Goal: Task Accomplishment & Management: Complete application form

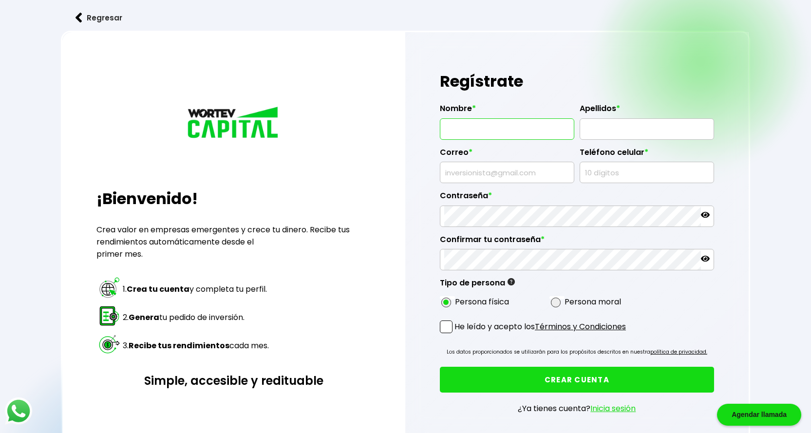
click at [493, 132] on input "text" at bounding box center [507, 129] width 126 height 20
type input "FIDEL RAUL"
click at [607, 134] on input "text" at bounding box center [647, 129] width 126 height 20
type input "AGUILAR BECERRA"
click at [509, 174] on input "text" at bounding box center [507, 172] width 126 height 20
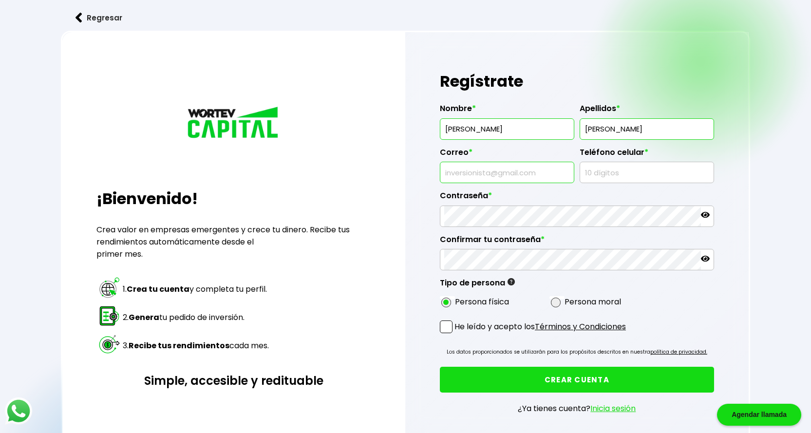
type input "aguilarraul666@gmail.com"
click at [612, 171] on input "text" at bounding box center [647, 172] width 126 height 20
click at [607, 175] on input "525" at bounding box center [647, 172] width 126 height 20
type input "5"
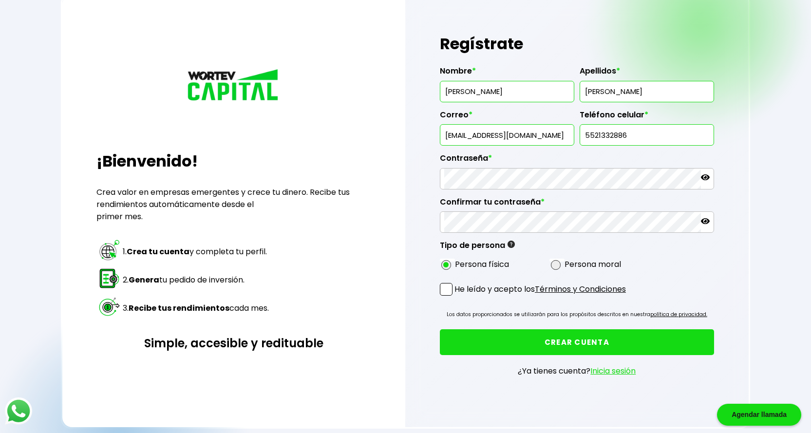
scroll to position [49, 0]
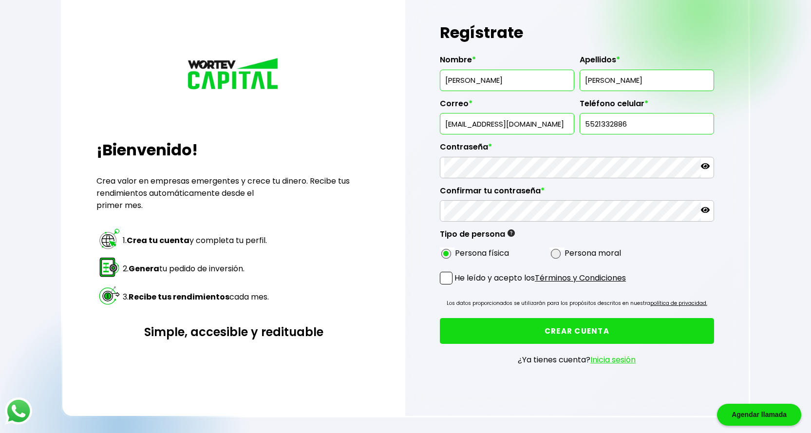
type input "5521332886"
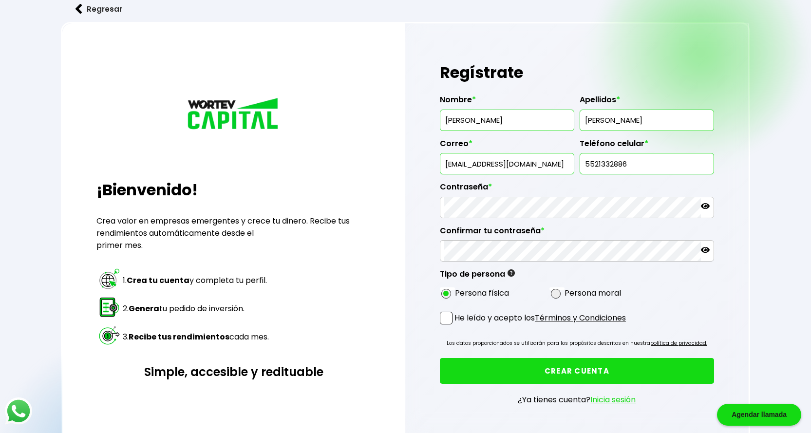
scroll to position [0, 0]
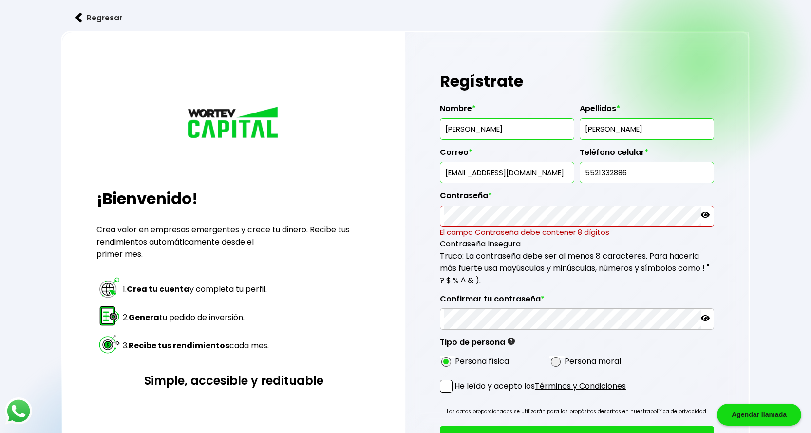
click at [704, 215] on icon at bounding box center [705, 215] width 9 height 6
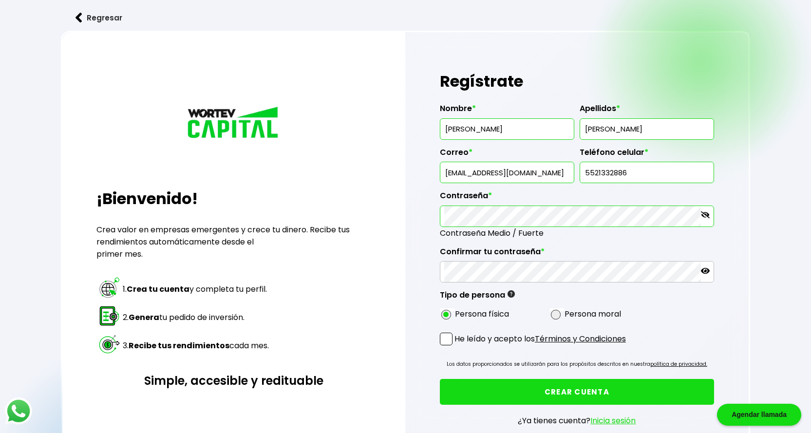
click at [410, 228] on div "Regístrate Nombre * FIDEL RAUL Apellidos * AGUILAR BECERRA Correo * aguilarraul…" at bounding box center [577, 254] width 344 height 445
click at [707, 214] on icon at bounding box center [705, 214] width 9 height 7
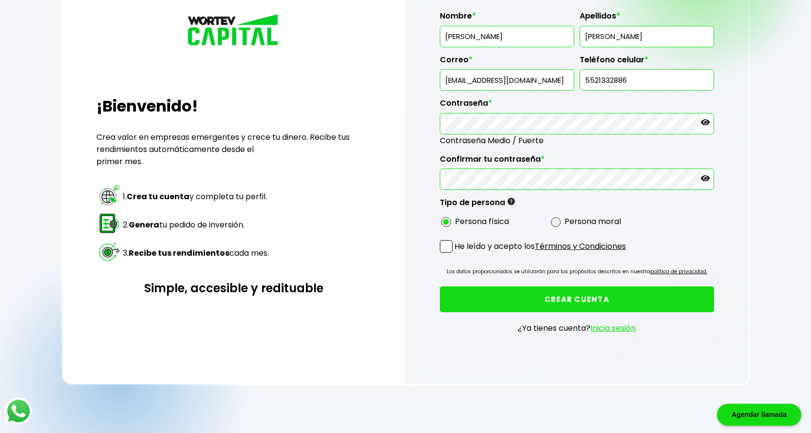
scroll to position [146, 0]
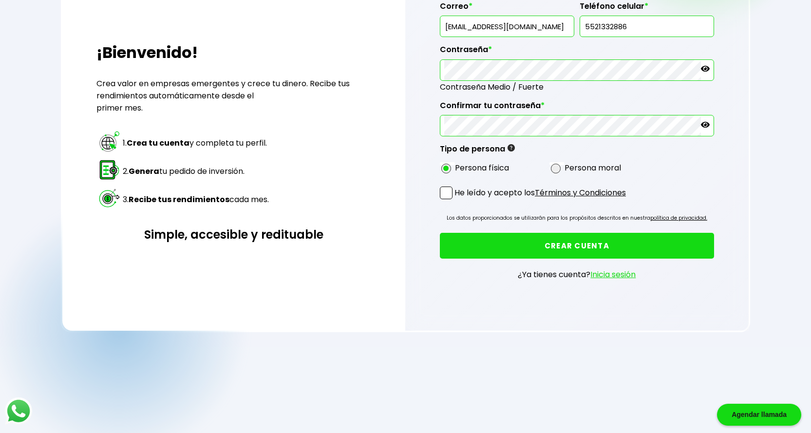
click at [446, 195] on span at bounding box center [446, 193] width 13 height 13
click at [456, 200] on input "He leído y acepto los Términos y Condiciones" at bounding box center [456, 200] width 0 height 0
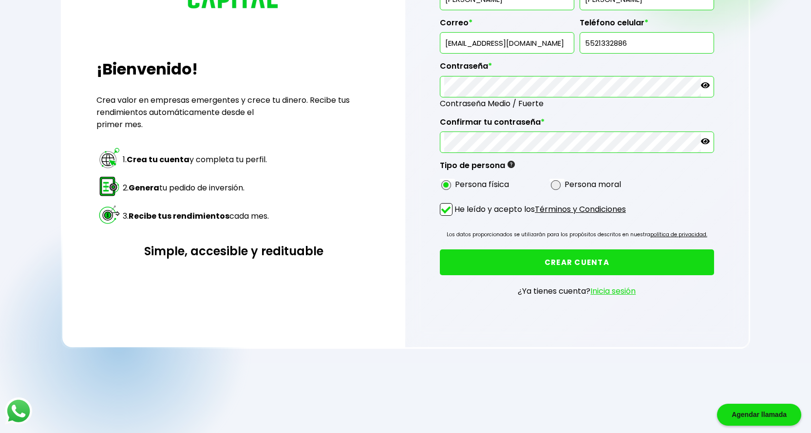
scroll to position [170, 0]
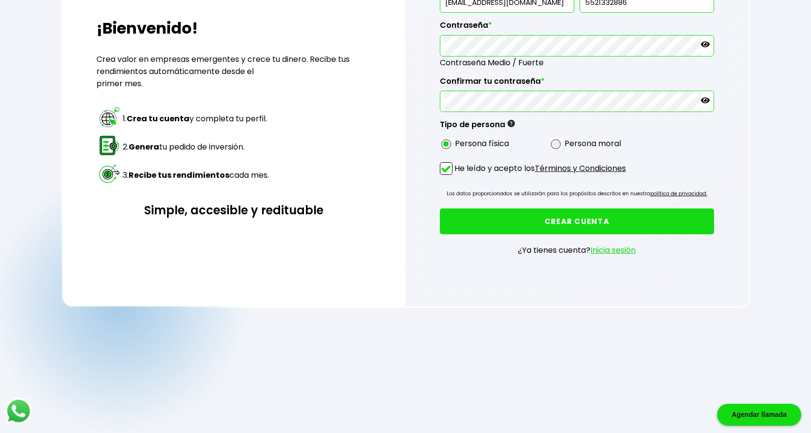
click at [576, 216] on button "CREAR CUENTA" at bounding box center [577, 221] width 274 height 26
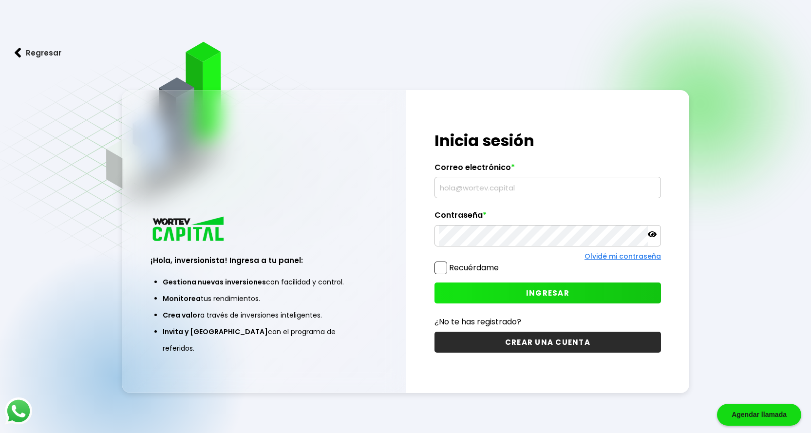
click at [490, 185] on input "text" at bounding box center [548, 187] width 218 height 20
type input "A"
type input "aguilarraul666@gmail.com"
drag, startPoint x: 602, startPoint y: 151, endPoint x: 596, endPoint y: 168, distance: 17.6
click at [602, 151] on h1 "Inicia sesión" at bounding box center [547, 140] width 226 height 23
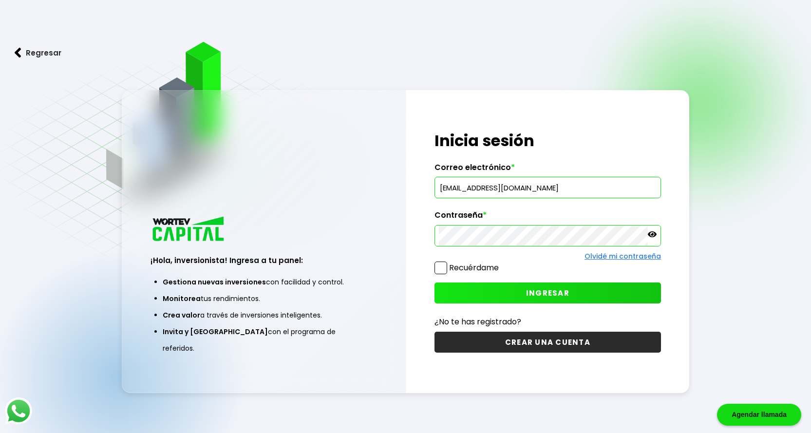
click at [558, 296] on span "INGRESAR" at bounding box center [547, 293] width 43 height 10
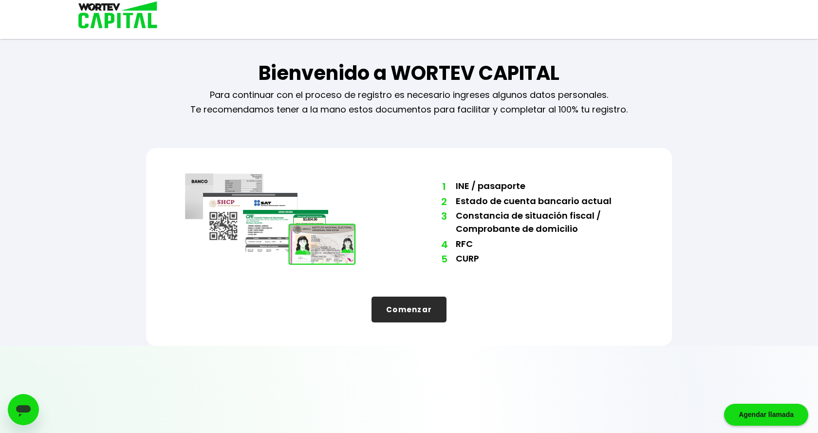
click at [410, 309] on button "Comenzar" at bounding box center [409, 310] width 75 height 26
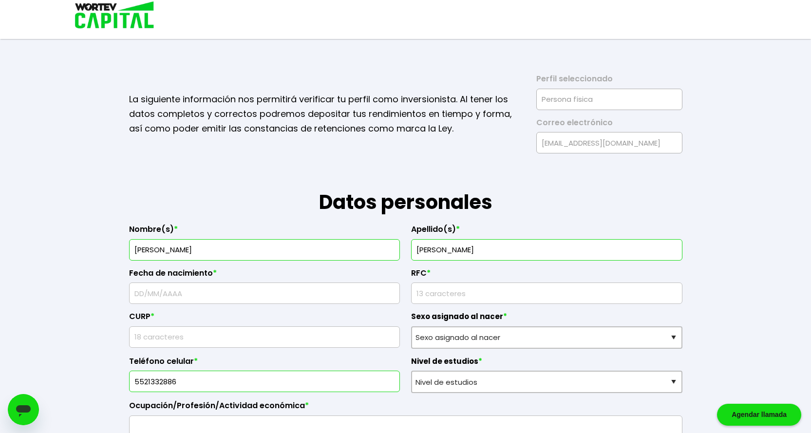
click at [234, 301] on input "text" at bounding box center [264, 293] width 262 height 20
type input "23/10/1968"
click at [452, 299] on input "rfc" at bounding box center [546, 293] width 262 height 20
click at [279, 336] on div "CURP *" at bounding box center [264, 326] width 271 height 45
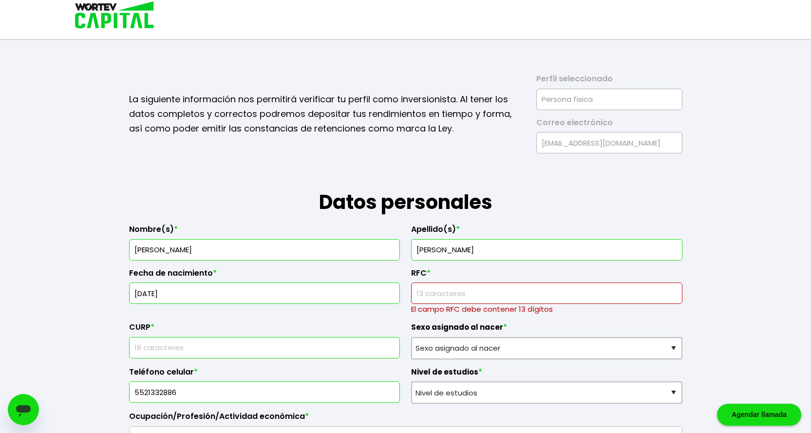
click at [253, 350] on input "text" at bounding box center [264, 347] width 262 height 20
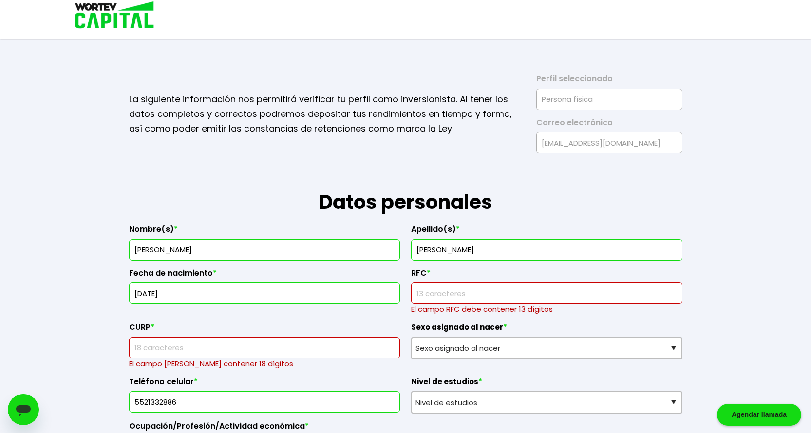
click at [447, 292] on input "rfc" at bounding box center [546, 293] width 262 height 20
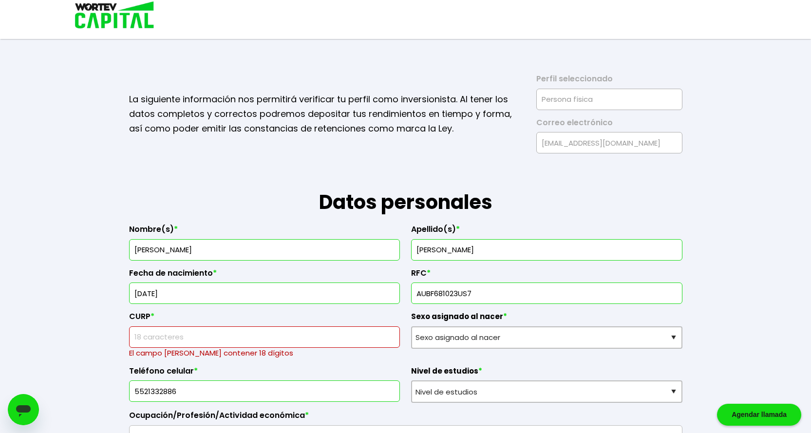
type input "AUBF681023US7"
click at [338, 336] on input "text" at bounding box center [264, 337] width 262 height 20
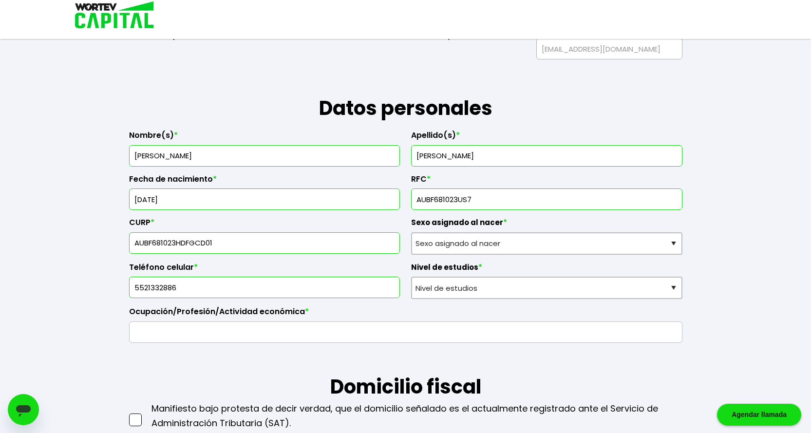
scroll to position [146, 0]
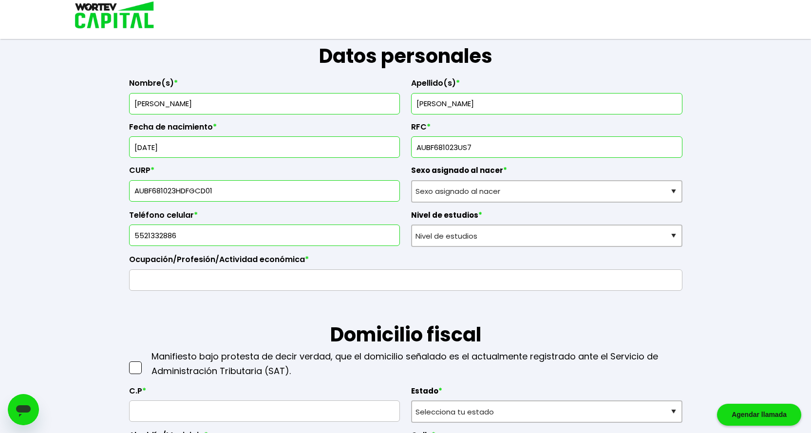
type input "AUBF681023HDFGCD01"
click at [456, 238] on select "Nivel de estudios Primaria Secundaria Bachillerato Licenciatura Posgrado" at bounding box center [546, 236] width 271 height 22
select select "Bachillerato"
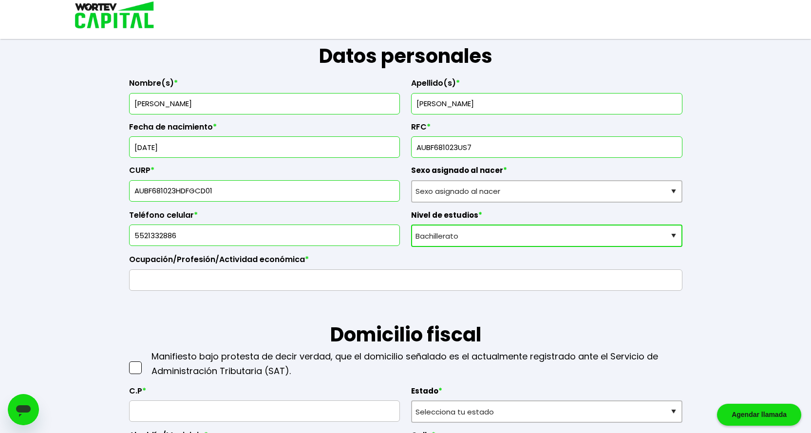
click at [411, 225] on select "Nivel de estudios Primaria Secundaria Bachillerato Licenciatura Posgrado" at bounding box center [546, 236] width 271 height 22
click at [332, 278] on input "text" at bounding box center [405, 280] width 544 height 20
click at [447, 237] on select "Nivel de estudios Primaria Secundaria Bachillerato Licenciatura Posgrado" at bounding box center [546, 236] width 271 height 22
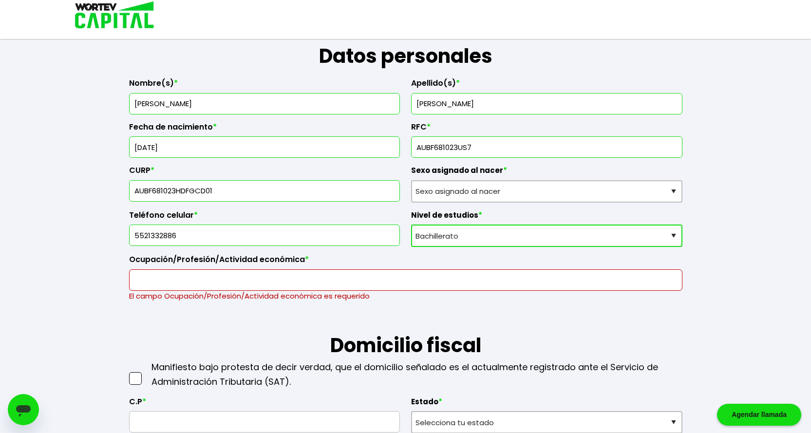
click at [411, 225] on select "Nivel de estudios Primaria Secundaria Bachillerato Licenciatura Posgrado" at bounding box center [546, 236] width 271 height 22
click at [326, 282] on input "text" at bounding box center [405, 280] width 544 height 20
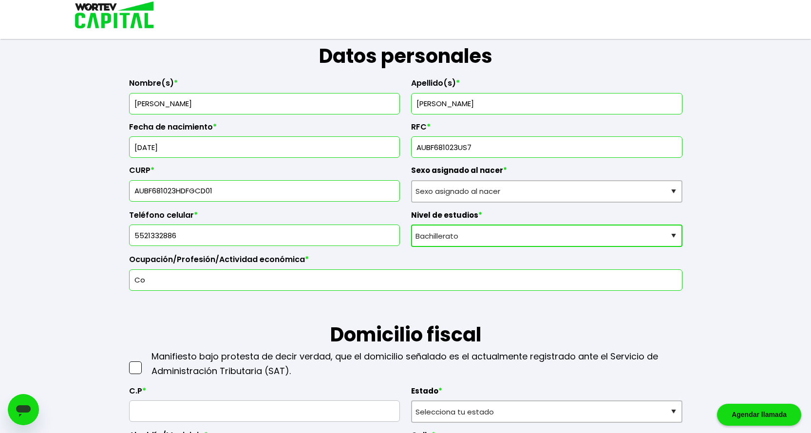
type input "C"
drag, startPoint x: 225, startPoint y: 281, endPoint x: 121, endPoint y: 275, distance: 104.0
type input "Cantautor"
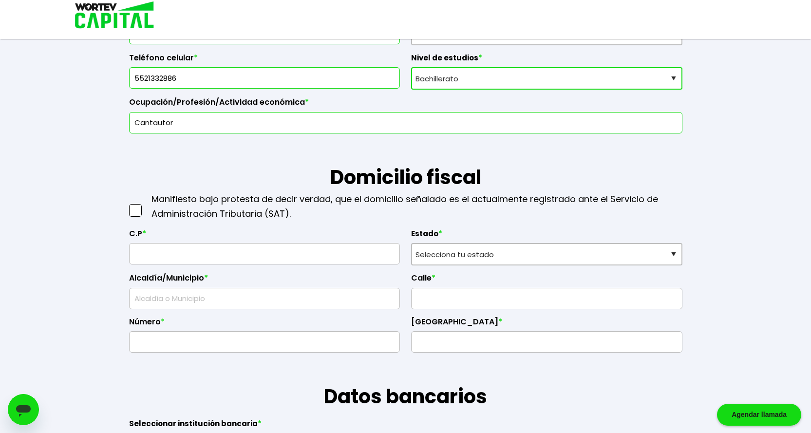
scroll to position [341, 0]
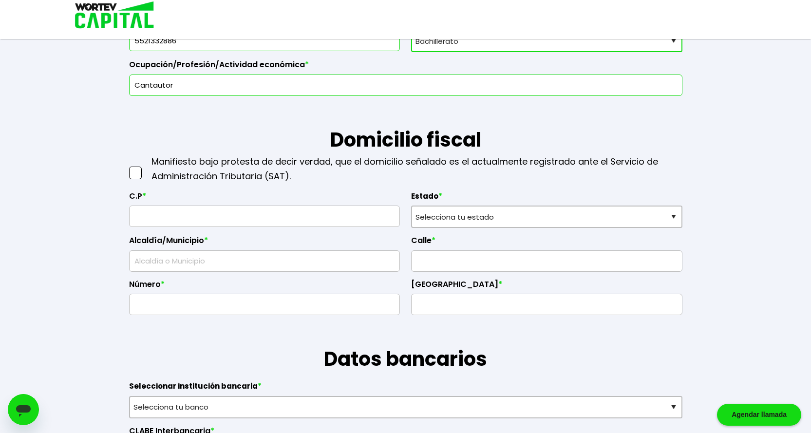
click at [136, 174] on span at bounding box center [135, 173] width 13 height 13
click at [146, 168] on input "checkbox" at bounding box center [146, 168] width 0 height 0
click at [160, 219] on input "text" at bounding box center [264, 216] width 262 height 20
type input "09510"
select select "DF"
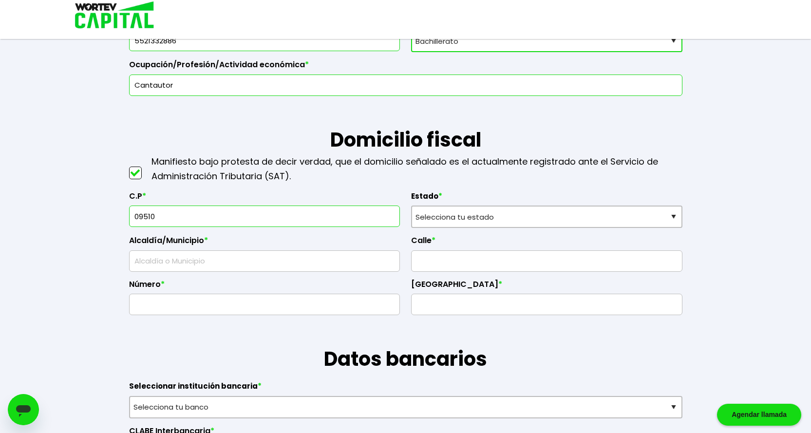
type input "Iztapalapa"
type input "Santa Martha Acatitla"
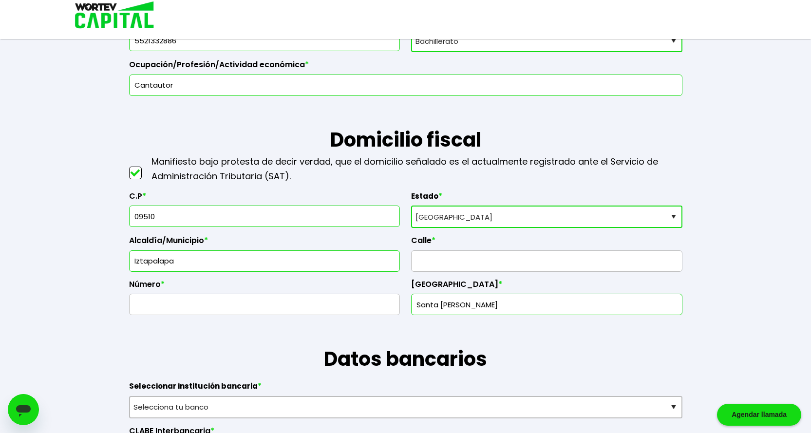
type input "09510"
click at [442, 257] on input "text" at bounding box center [546, 261] width 262 height 20
type input "l"
type input "Laureano Estudillo Mz. 166"
click at [241, 306] on input "text" at bounding box center [264, 304] width 262 height 20
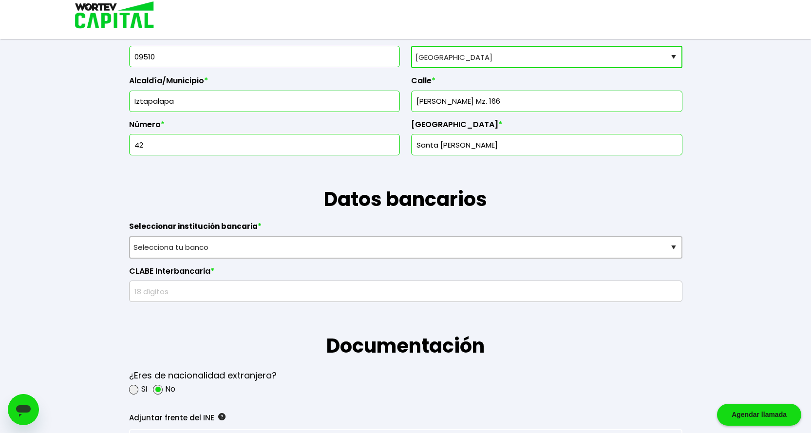
scroll to position [536, 0]
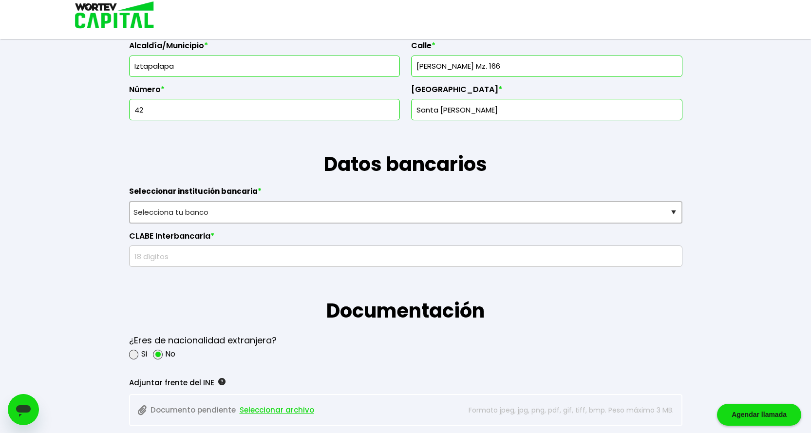
type input "42"
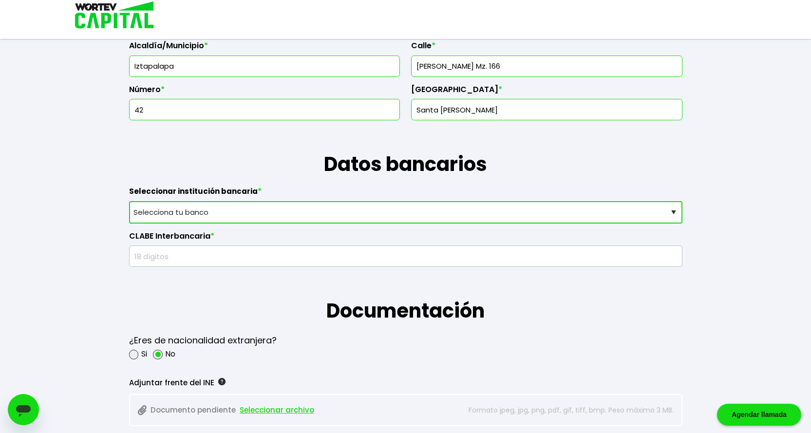
click at [258, 212] on select "Selecciona tu banco ABC Capital Actinver Afirme Albo ASP Banamex Banbajio Banco…" at bounding box center [405, 212] width 553 height 22
select select "Banamex"
click at [129, 201] on select "Selecciona tu banco ABC Capital Actinver Afirme Albo ASP Banamex Banbajio Banco…" at bounding box center [405, 212] width 553 height 22
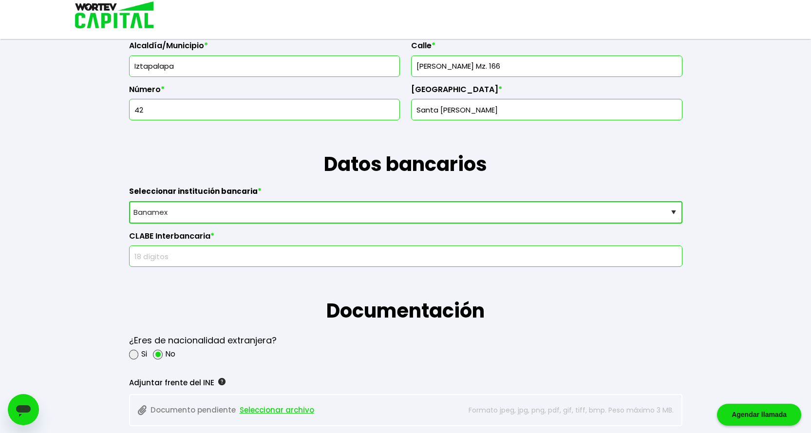
click at [252, 255] on input "text" at bounding box center [405, 256] width 544 height 20
drag, startPoint x: 150, startPoint y: 256, endPoint x: 154, endPoint y: 241, distance: 15.6
click at [154, 241] on div "CLABE Interbancaria * 002180700987029791" at bounding box center [405, 246] width 553 height 44
click at [155, 259] on input "002180700987029791" at bounding box center [405, 256] width 544 height 20
click at [151, 256] on input "002180700987029791" at bounding box center [405, 256] width 544 height 20
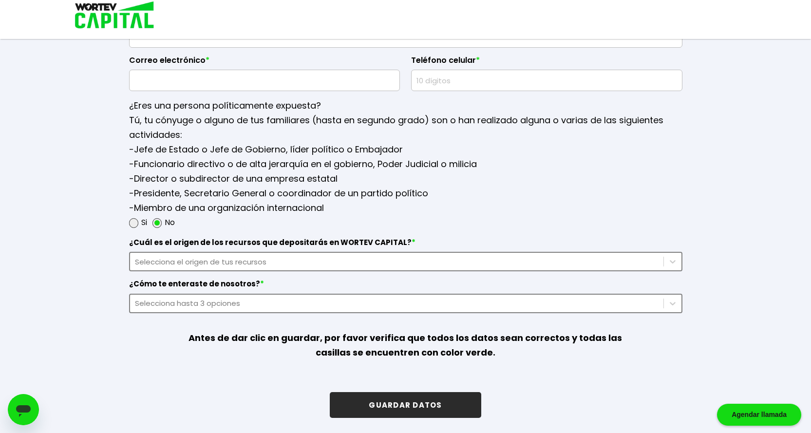
scroll to position [1212, 0]
type input "002180700987029791"
click at [285, 302] on div "Selecciona hasta 3 opciones" at bounding box center [397, 302] width 524 height 11
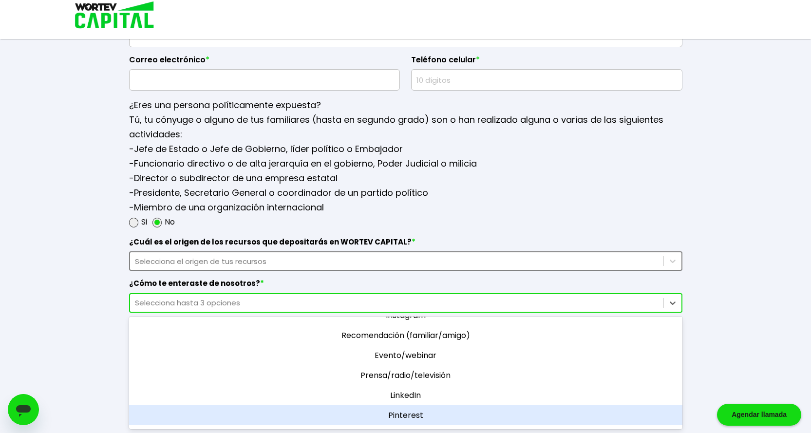
scroll to position [0, 0]
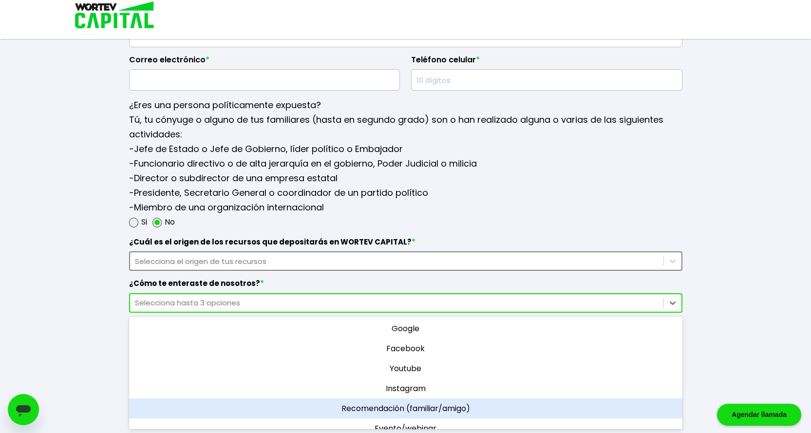
click at [505, 405] on div "Recomendación (familiar/amigo)" at bounding box center [405, 408] width 553 height 20
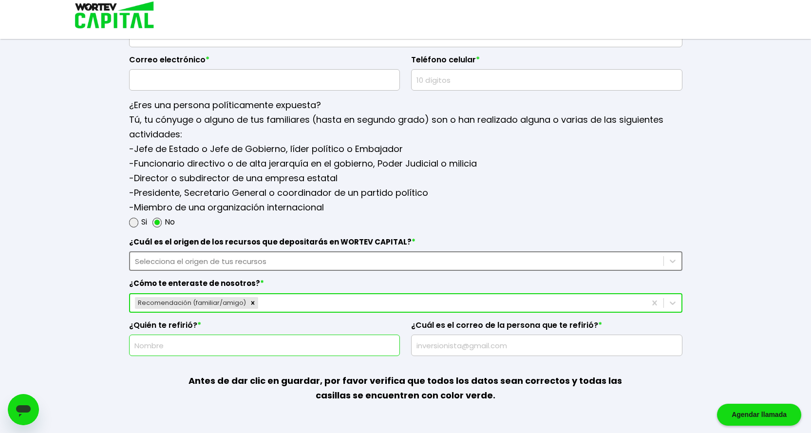
click at [244, 350] on input "text" at bounding box center [264, 345] width 262 height 20
type input "Paulino Torres Camargo"
click at [470, 349] on input "text" at bounding box center [546, 345] width 262 height 20
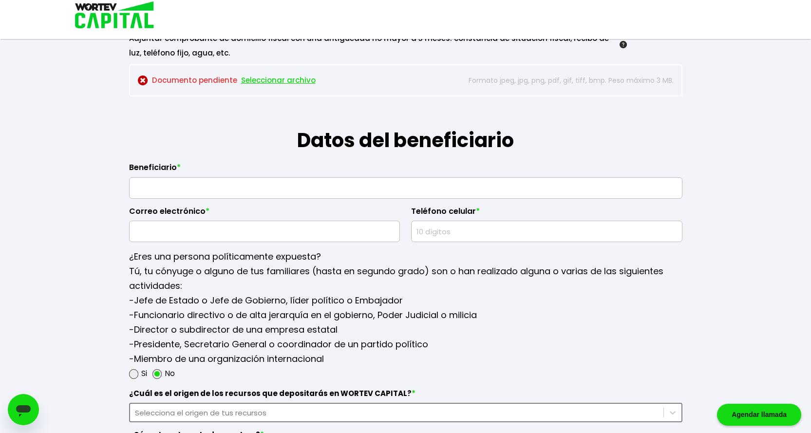
scroll to position [1012, 0]
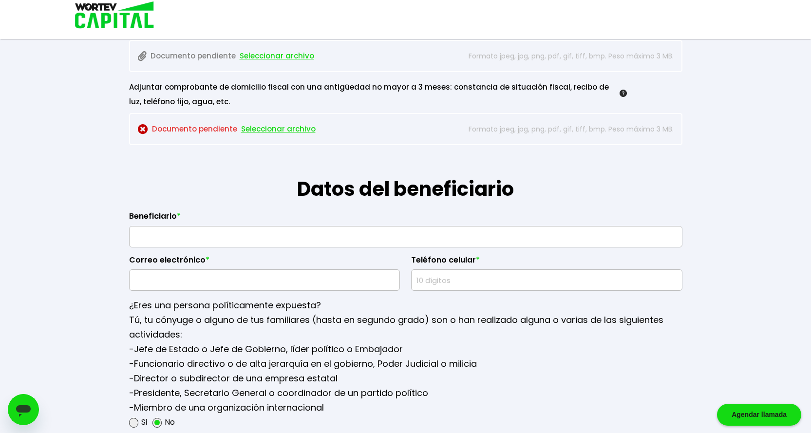
type input "paulinotorrescamargo@gmail.com"
click at [215, 232] on input "text" at bounding box center [405, 236] width 544 height 20
click at [183, 237] on input "Sergio AguilarBecerra" at bounding box center [405, 236] width 544 height 20
click at [187, 237] on input "Sergio AguilarBecerra" at bounding box center [405, 236] width 544 height 20
type input "Sergio Aguilar Becerra"
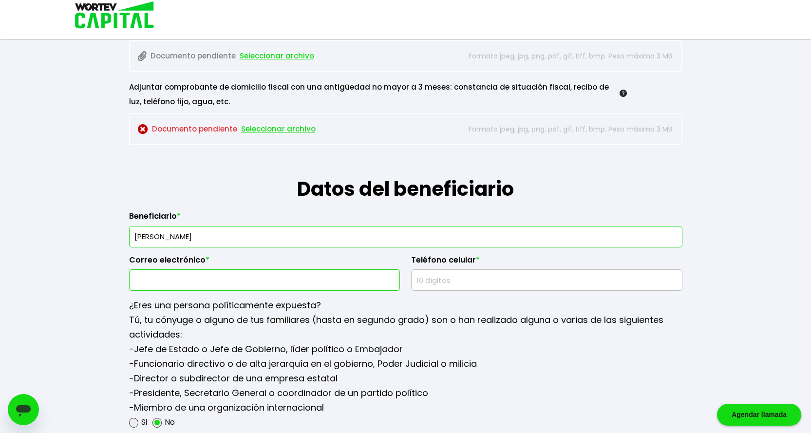
click at [206, 279] on input "text" at bounding box center [264, 280] width 262 height 20
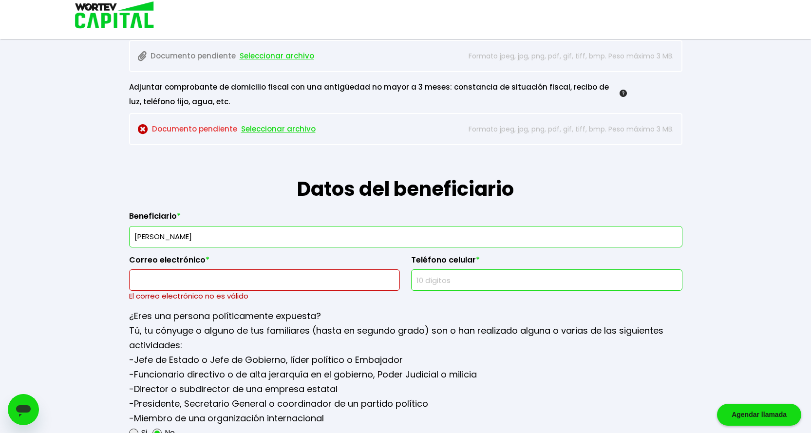
click at [471, 280] on input "text" at bounding box center [546, 280] width 262 height 20
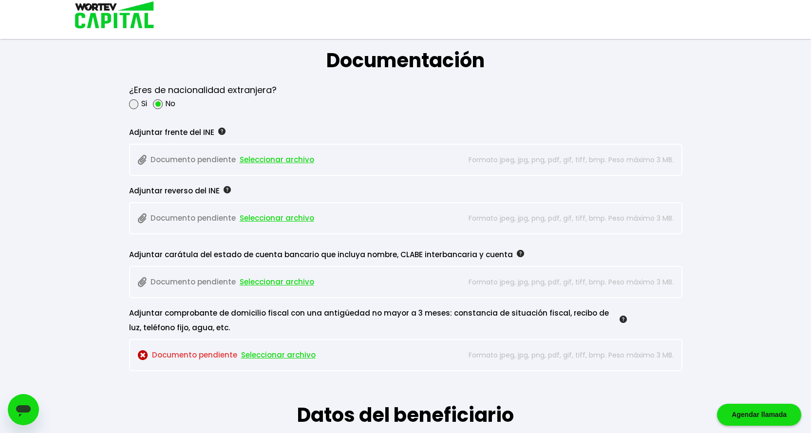
scroll to position [769, 0]
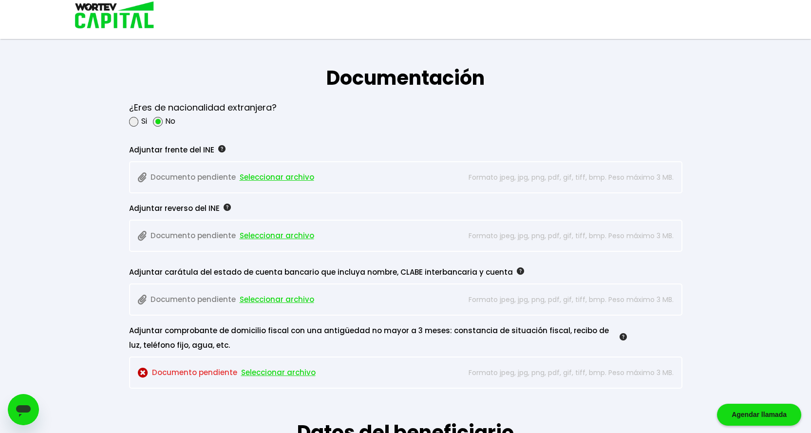
click at [264, 175] on span "Seleccionar archivo" at bounding box center [277, 177] width 75 height 15
click at [274, 235] on span "Seleccionar archivo" at bounding box center [277, 235] width 75 height 15
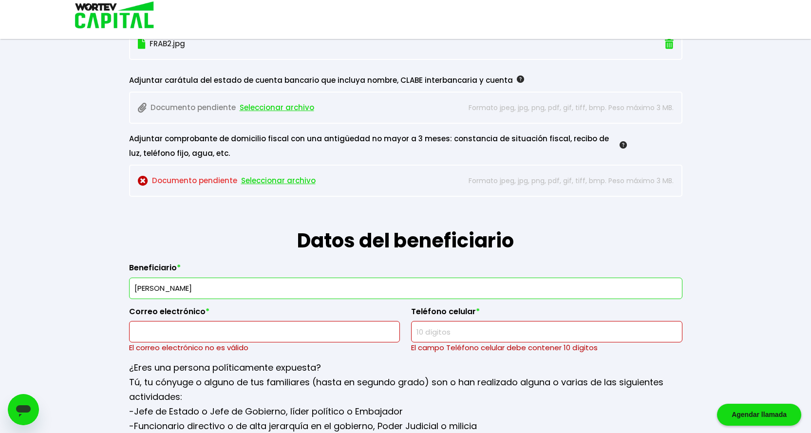
scroll to position [963, 0]
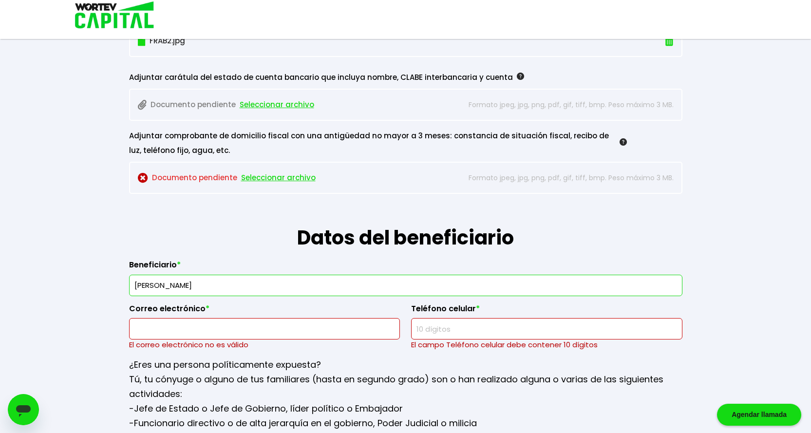
click at [281, 326] on input "text" at bounding box center [264, 329] width 262 height 20
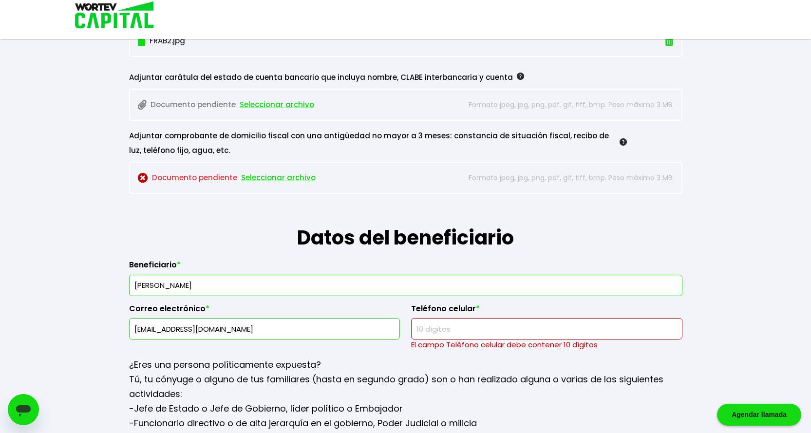
type input "sabfugitivo@gmail.com"
click at [520, 329] on input "text" at bounding box center [546, 329] width 262 height 20
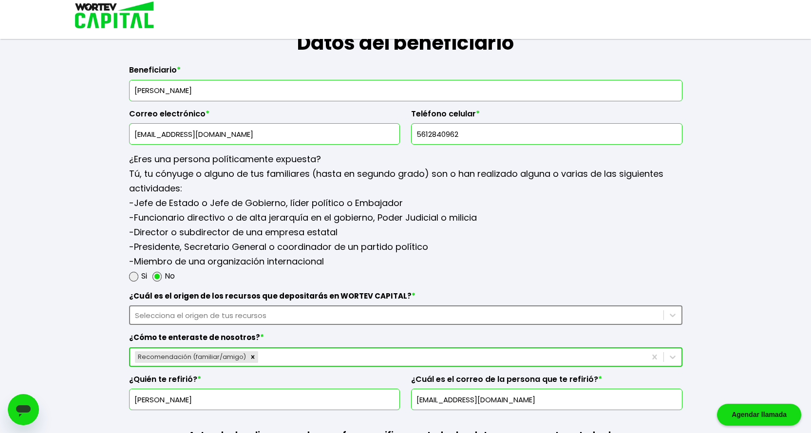
scroll to position [1207, 0]
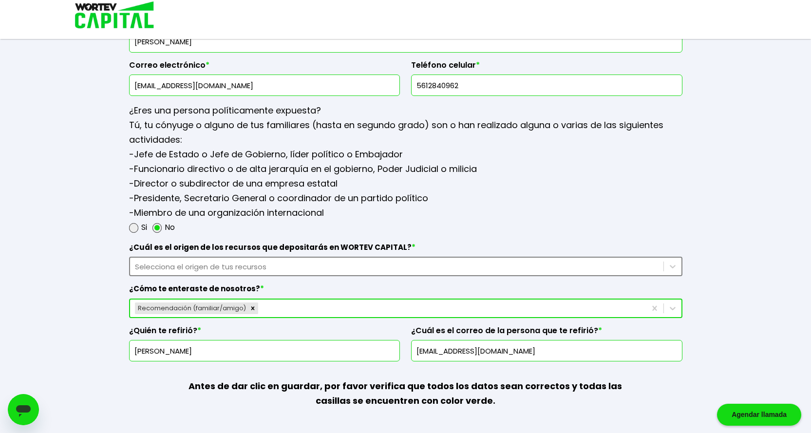
type input "5612840962"
click at [263, 266] on div "Selecciona el origen de tus recursos" at bounding box center [397, 266] width 524 height 11
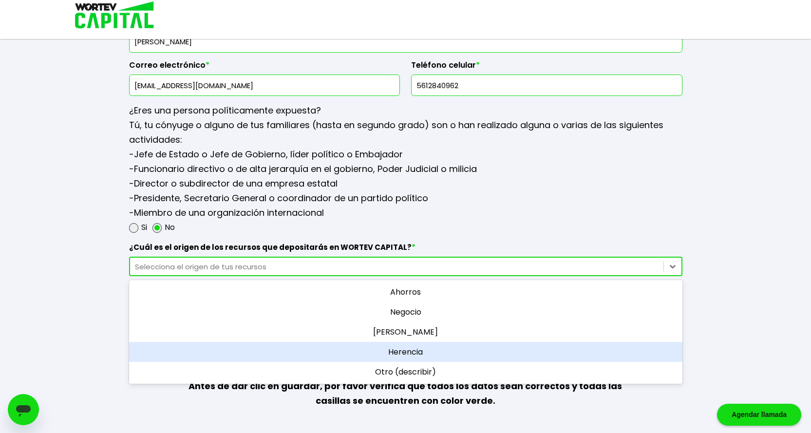
click at [424, 350] on div "Herencia" at bounding box center [405, 352] width 553 height 20
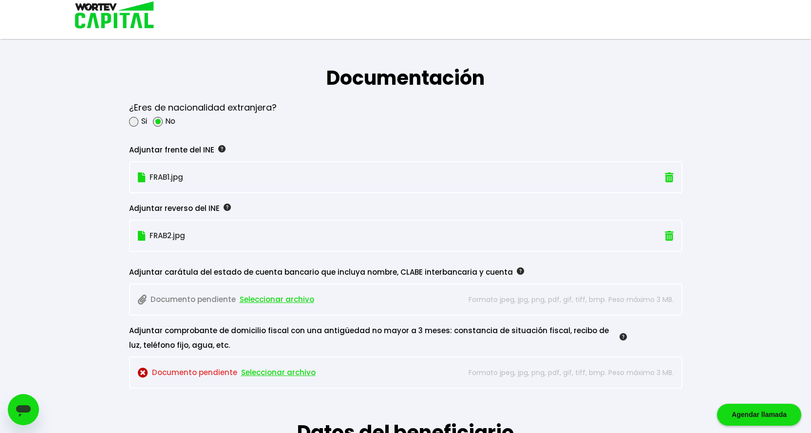
scroll to position [817, 0]
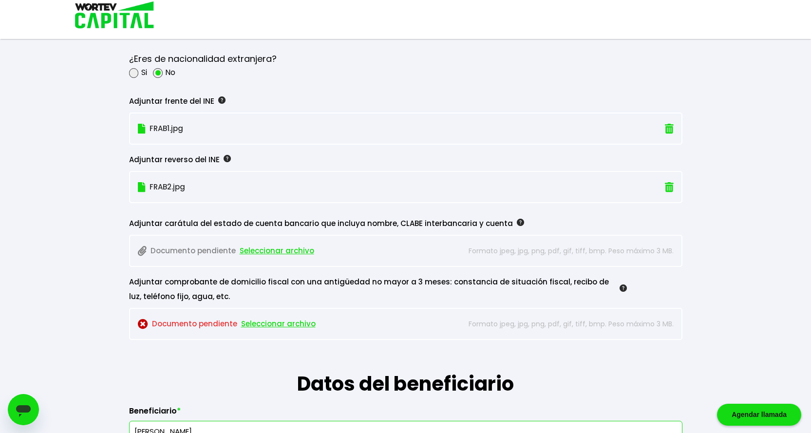
click at [283, 322] on span "Seleccionar archivo" at bounding box center [278, 324] width 75 height 15
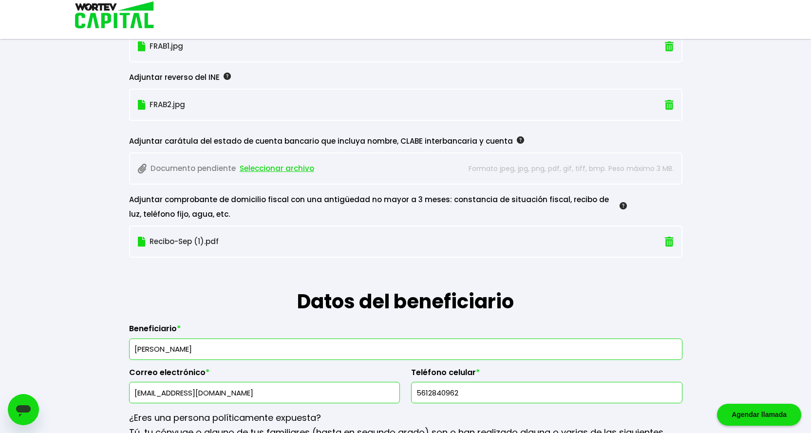
scroll to position [877, 0]
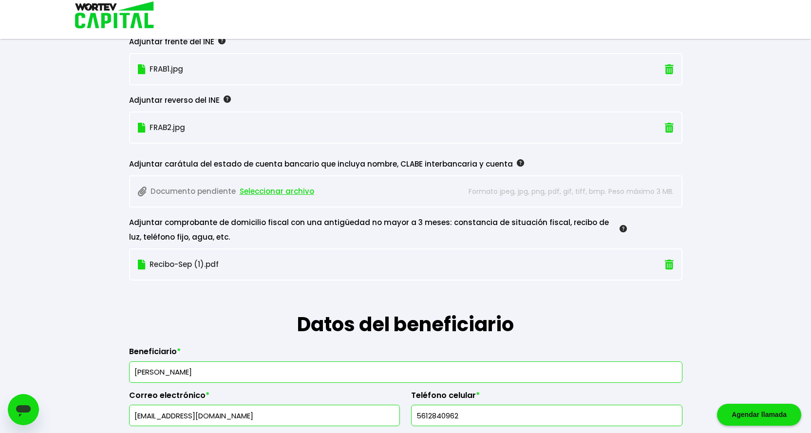
click at [269, 190] on span "Seleccionar archivo" at bounding box center [277, 191] width 75 height 15
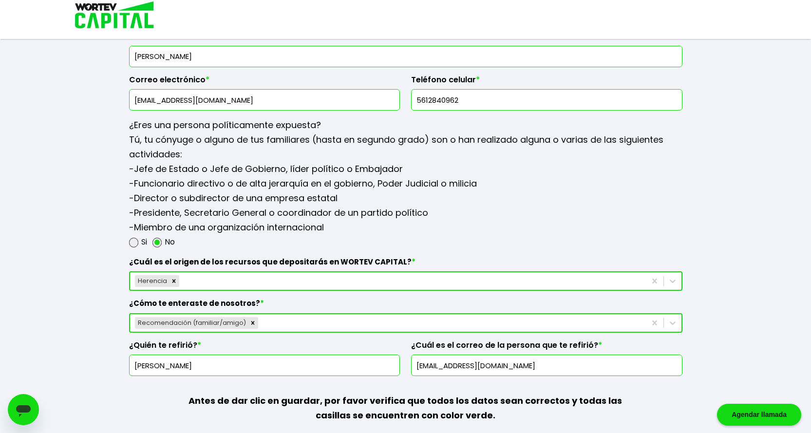
scroll to position [1256, 0]
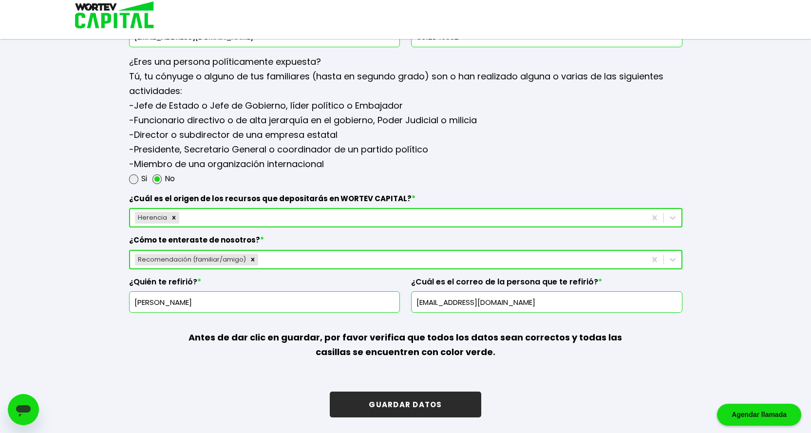
click at [458, 402] on button "GUARDAR DATOS" at bounding box center [405, 405] width 151 height 26
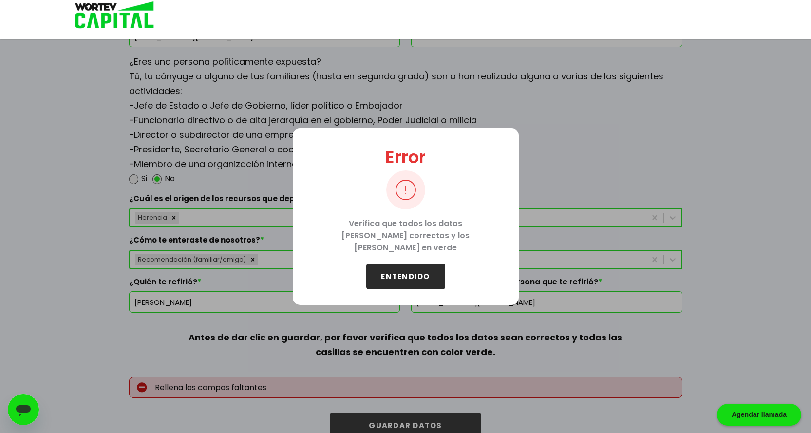
click at [421, 276] on button "ENTENDIDO" at bounding box center [405, 276] width 79 height 26
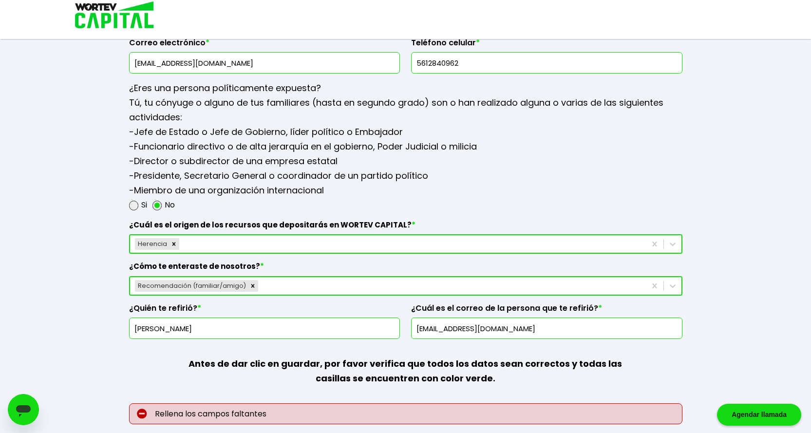
scroll to position [1207, 0]
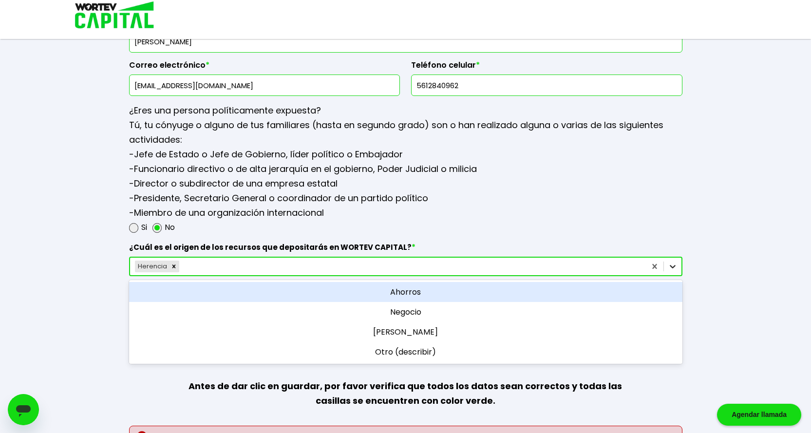
click at [675, 269] on icon at bounding box center [673, 267] width 10 height 10
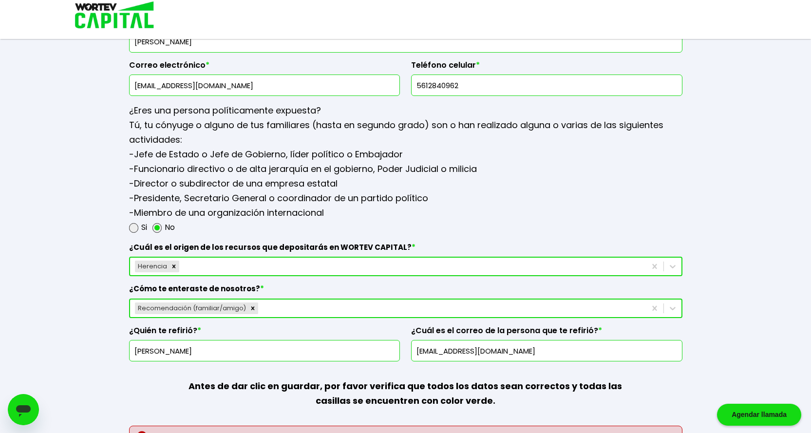
click at [427, 224] on div "Si No" at bounding box center [405, 227] width 553 height 15
click at [250, 310] on icon "Remove Recomendación (familiar/amigo)" at bounding box center [252, 308] width 7 height 7
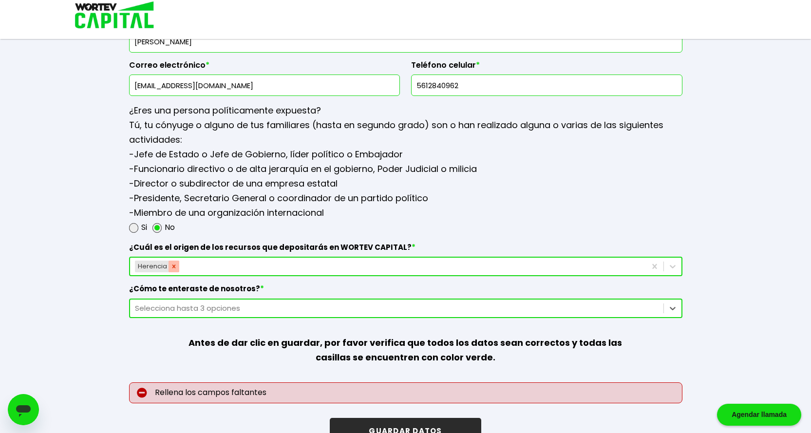
click at [174, 268] on icon "Remove Herencia" at bounding box center [173, 266] width 7 height 7
click at [469, 263] on div "Selecciona el origen de tus recursos" at bounding box center [397, 266] width 524 height 11
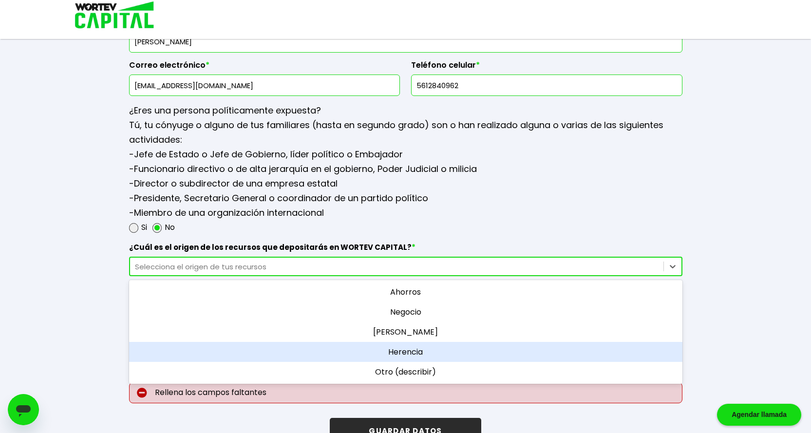
click at [434, 352] on div "Herencia" at bounding box center [405, 352] width 553 height 20
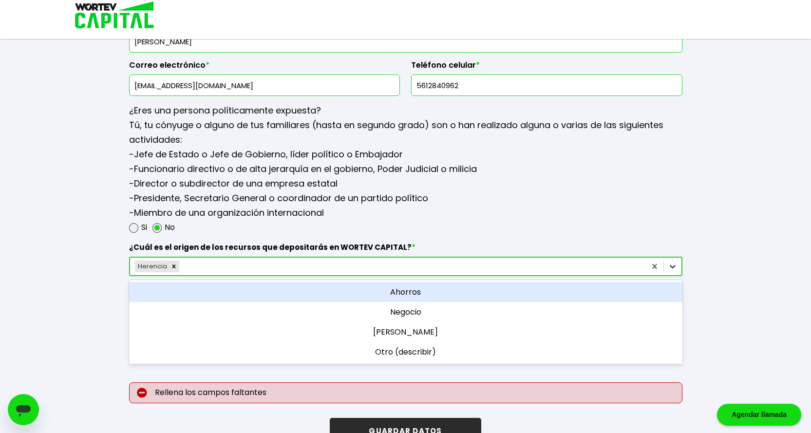
click at [675, 265] on icon at bounding box center [673, 267] width 10 height 10
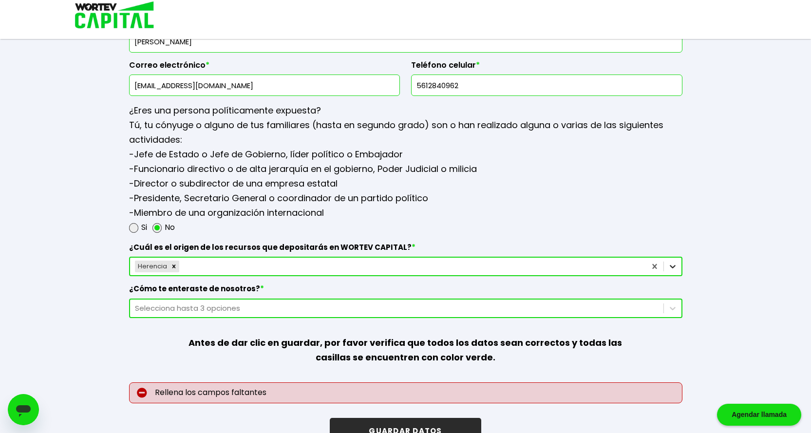
click at [674, 266] on icon at bounding box center [673, 266] width 6 height 3
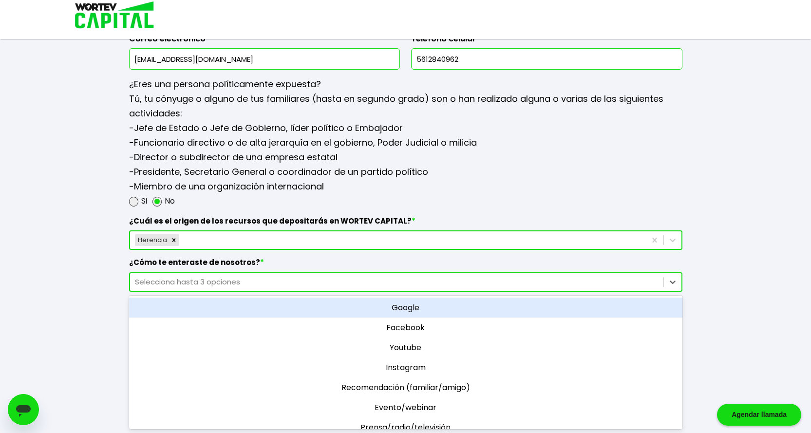
click at [496, 292] on div "option Google focused, 1 of 11. 11 results available. Use Up and Down to choose…" at bounding box center [405, 281] width 553 height 19
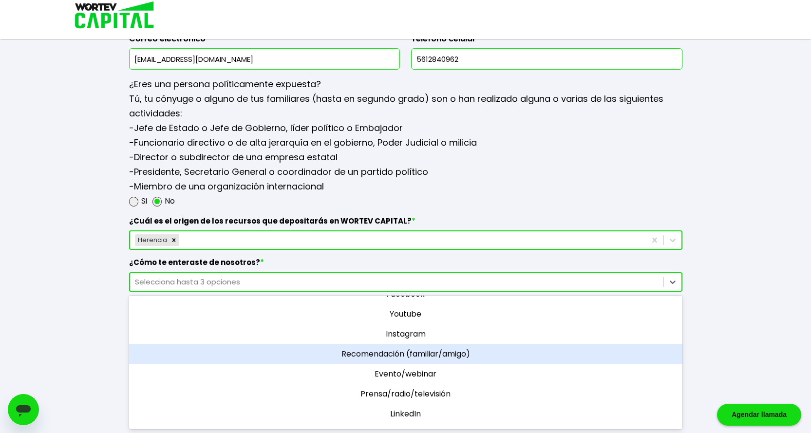
scroll to position [90, 0]
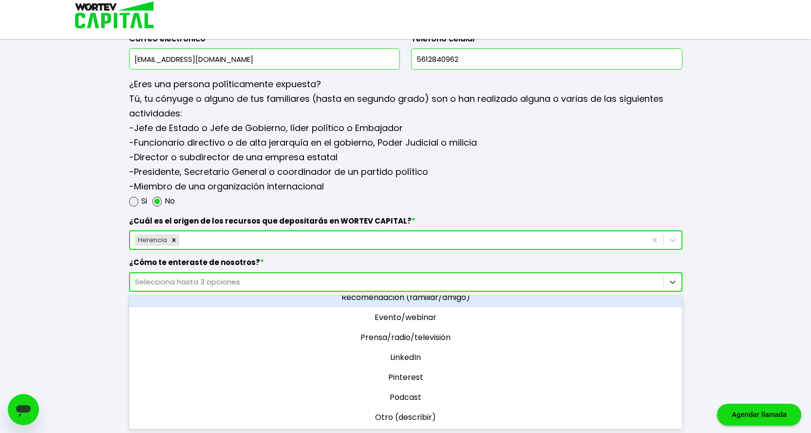
click at [410, 301] on div "Recomendación (familiar/amigo)" at bounding box center [405, 297] width 553 height 20
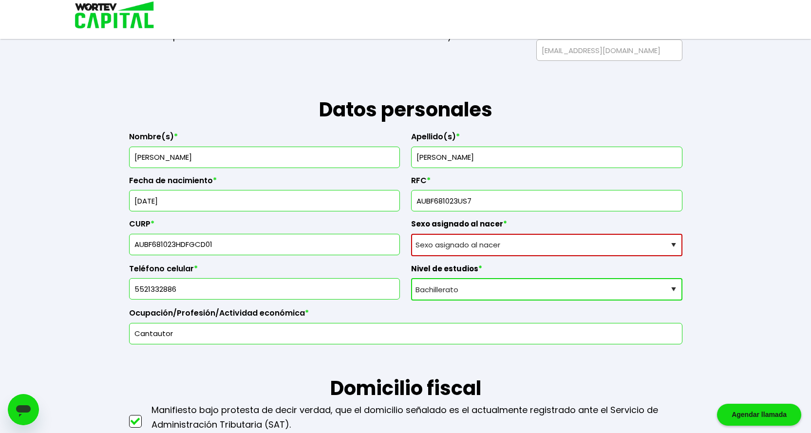
scroll to position [59, 0]
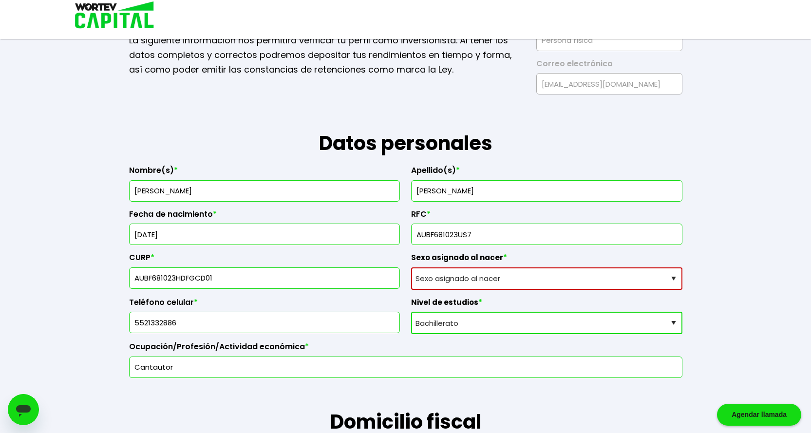
click at [546, 276] on select "Sexo asignado al nacer Hombre Mujer Prefiero no contestar" at bounding box center [546, 278] width 271 height 22
select select "Hombre"
click at [411, 267] on select "Sexo asignado al nacer Hombre Mujer Prefiero no contestar" at bounding box center [546, 278] width 271 height 22
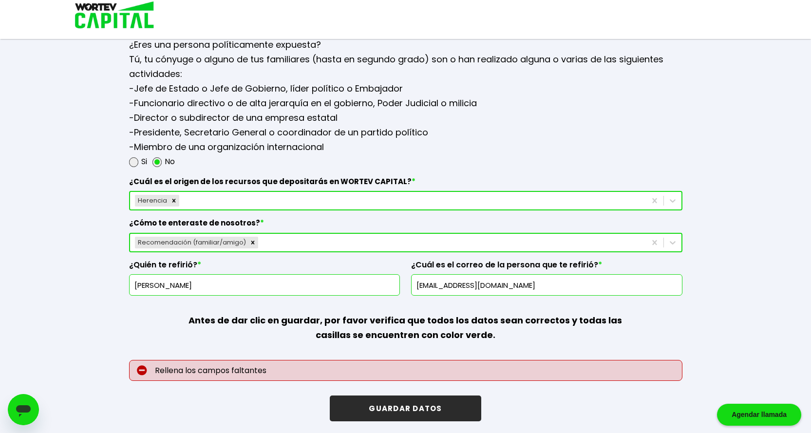
scroll to position [1276, 0]
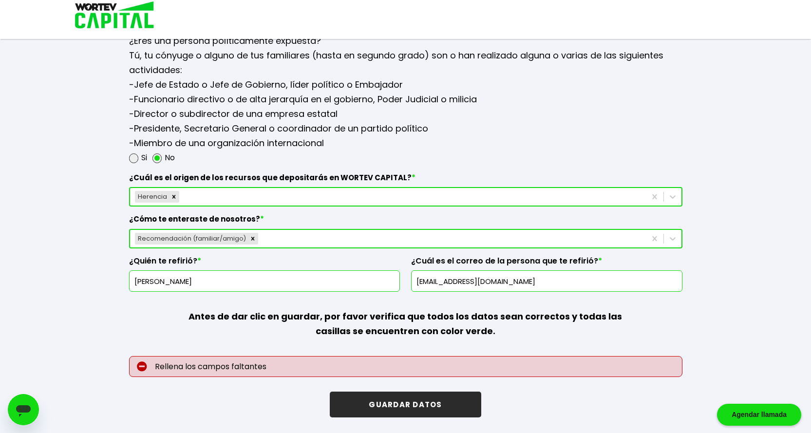
click at [421, 403] on button "GUARDAR DATOS" at bounding box center [405, 405] width 151 height 26
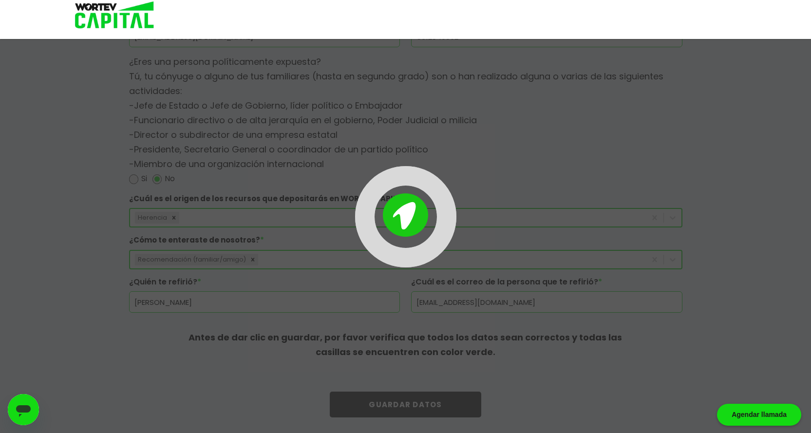
scroll to position [1256, 0]
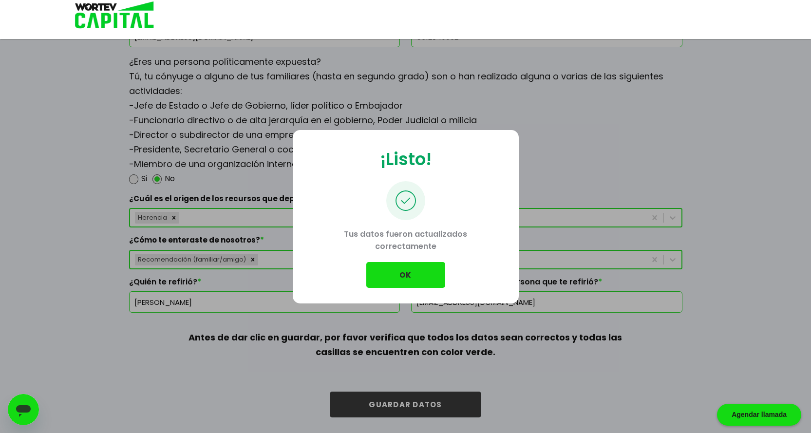
click at [416, 276] on button "OK" at bounding box center [405, 275] width 79 height 26
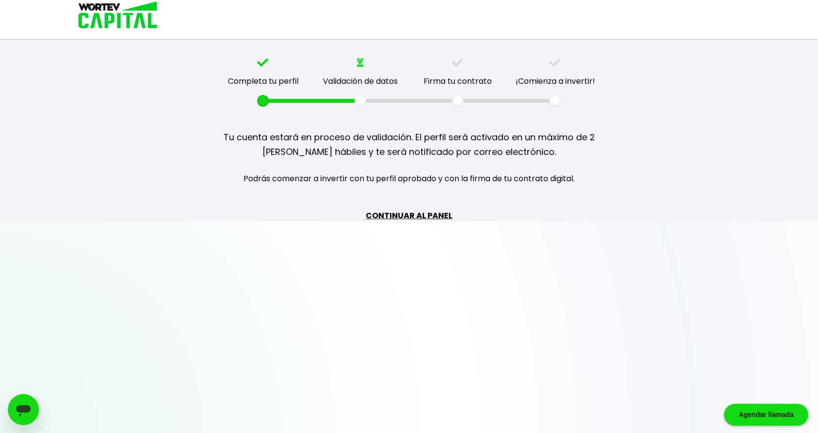
click at [421, 214] on link "CONTINUAR AL PANEL" at bounding box center [409, 215] width 87 height 12
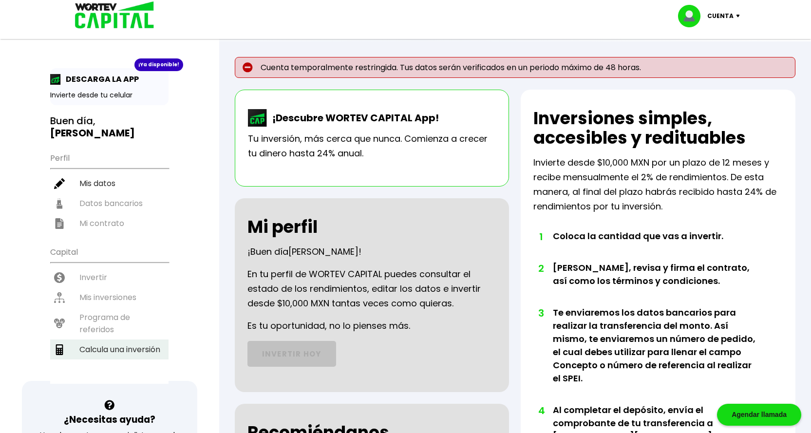
click at [153, 339] on li "Calcula una inversión" at bounding box center [109, 349] width 118 height 20
select select "1"
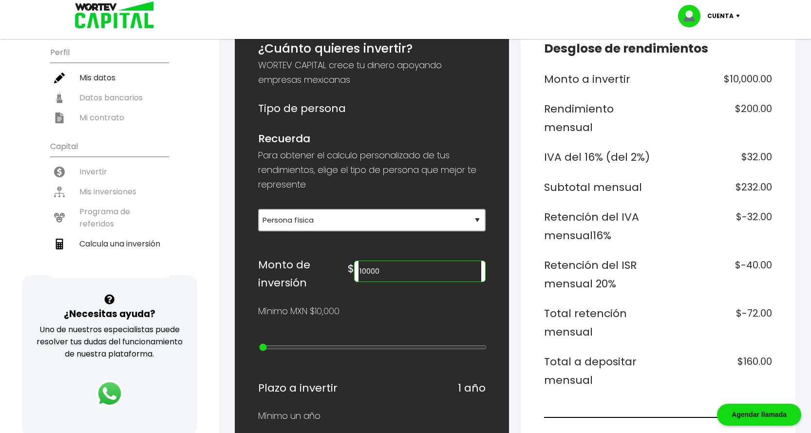
scroll to position [146, 0]
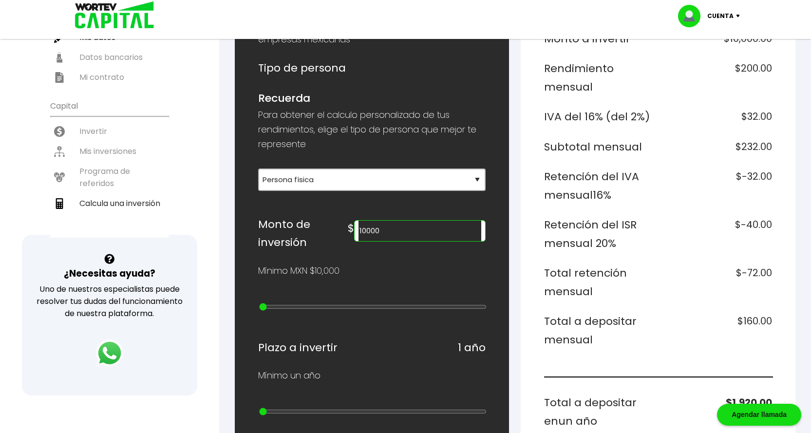
type input "20000"
type input "1"
type input "30000"
type input "2"
type input "40000"
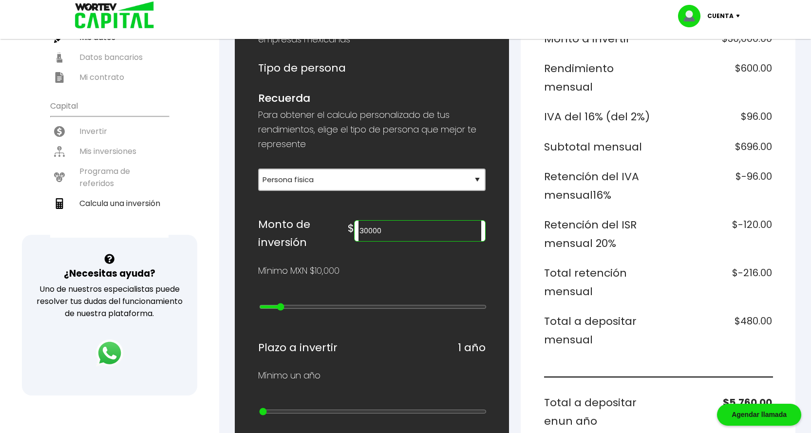
type input "3"
type input "50000"
type input "4"
type input "60000"
type input "5"
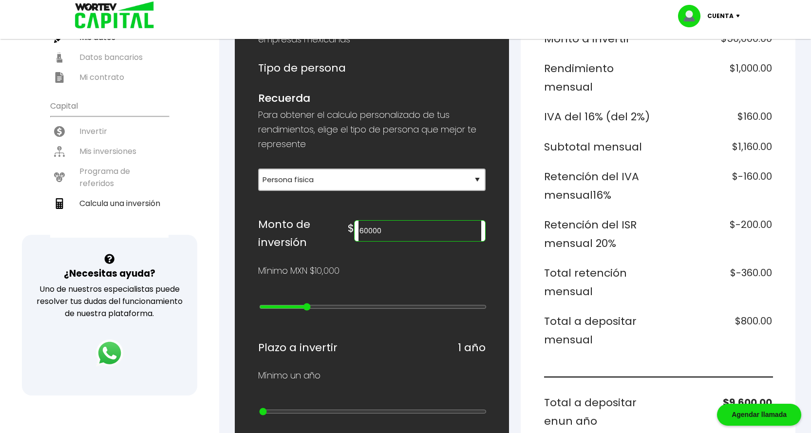
type input "70000"
type input "6"
type input "80000"
type input "7"
type input "90000"
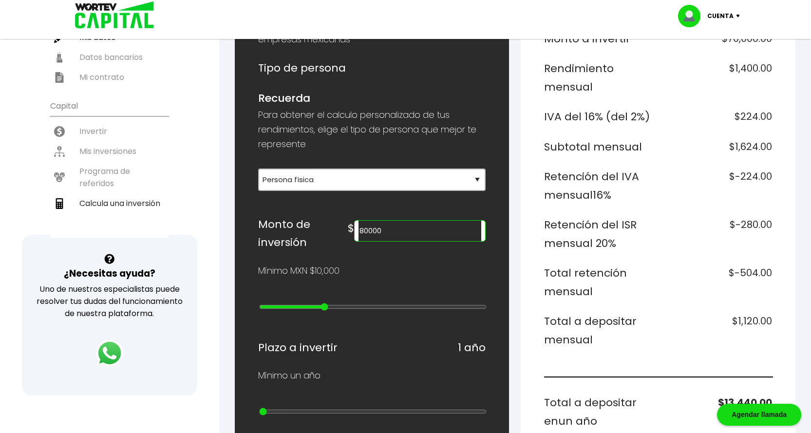
type input "8"
type input "100000"
type input "9"
type input "200000"
drag, startPoint x: 264, startPoint y: 296, endPoint x: 350, endPoint y: 295, distance: 85.7
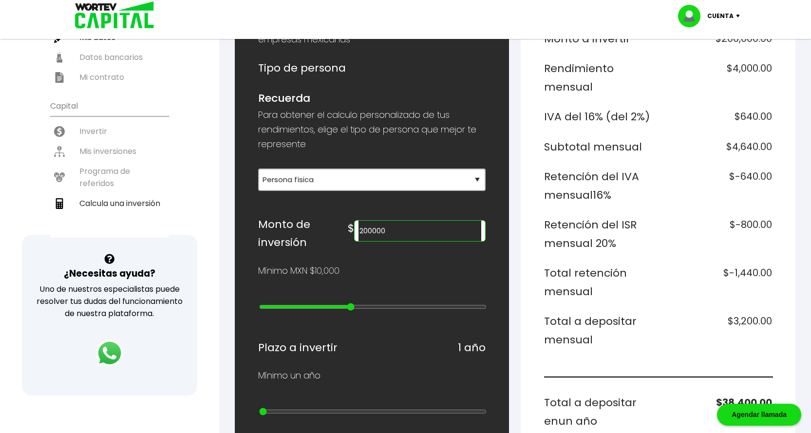
type input "10"
click at [350, 303] on input "range" at bounding box center [373, 307] width 228 height 8
type input "1"
drag, startPoint x: 266, startPoint y: 400, endPoint x: 239, endPoint y: 398, distance: 27.3
click at [259, 408] on input "range" at bounding box center [373, 412] width 228 height 8
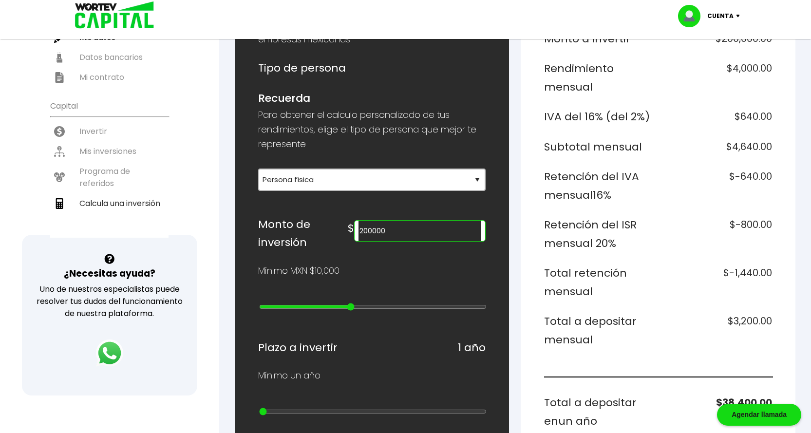
type input "100000"
type input "9"
type input "90000"
type input "8"
type input "80000"
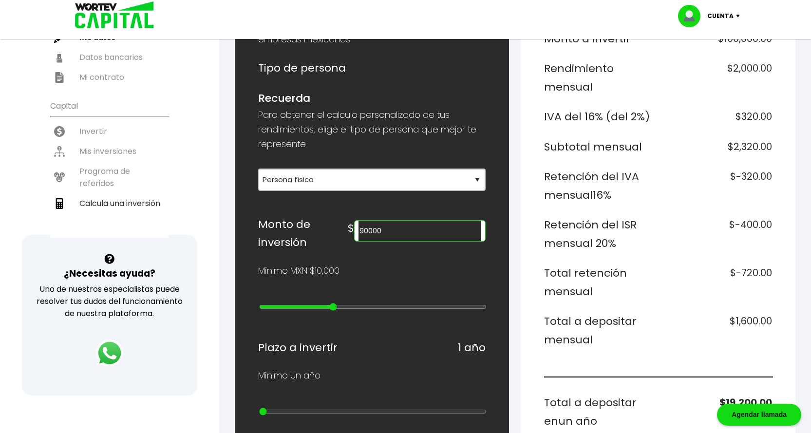
type input "7"
type input "70000"
type input "6"
type input "80000"
type input "7"
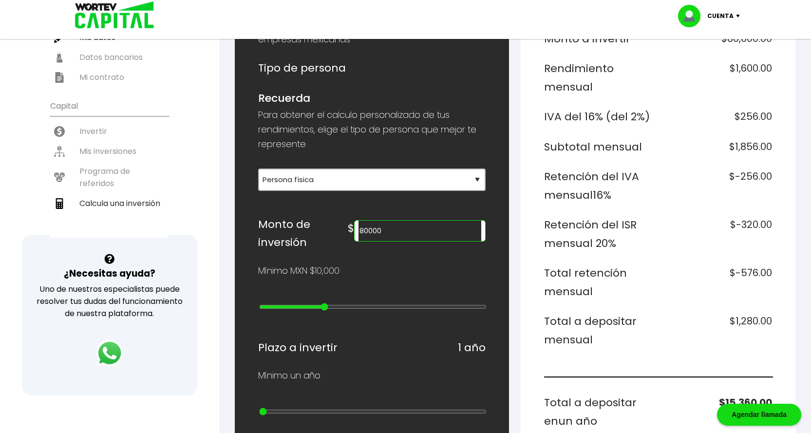
type input "70000"
type input "6"
type input "60000"
type input "5"
type input "50000"
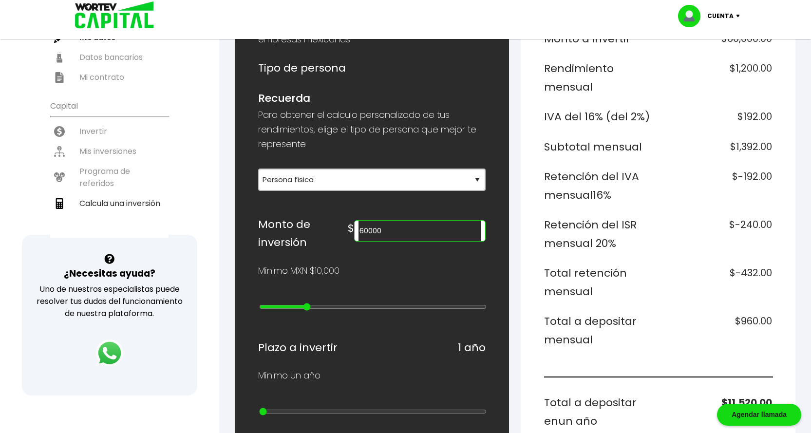
type input "4"
type input "40000"
type input "3"
type input "30000"
type input "2"
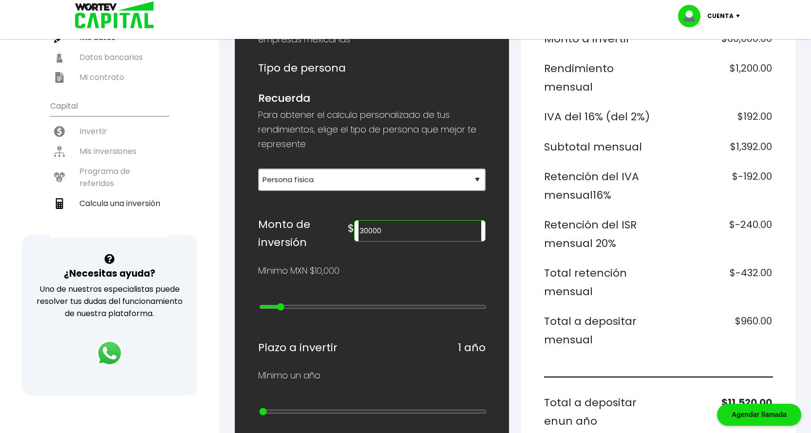
type input "20000"
type input "1"
type input "10000"
type input "0"
type input "20000"
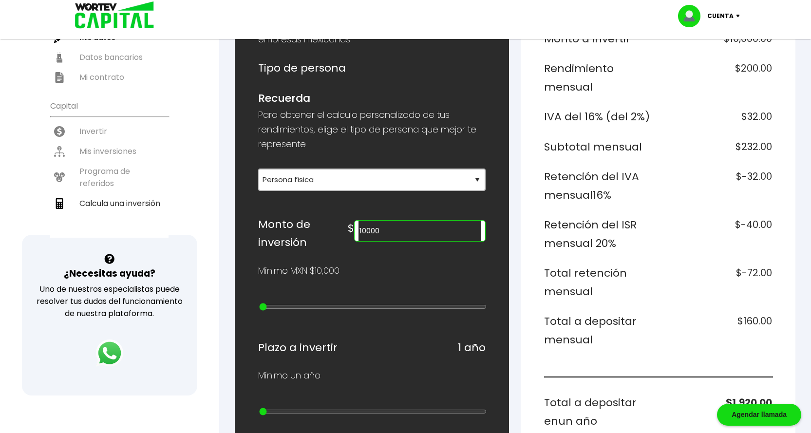
type input "1"
type input "30000"
type input "2"
type input "40000"
type input "3"
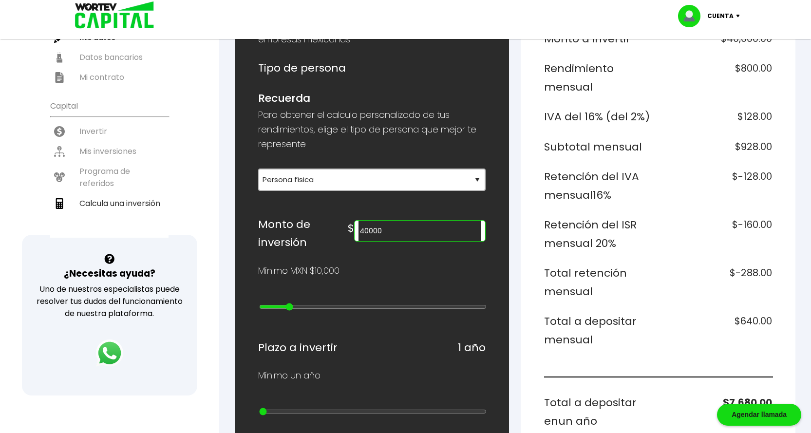
type input "50000"
drag, startPoint x: 349, startPoint y: 299, endPoint x: 296, endPoint y: 305, distance: 52.9
type input "4"
click at [296, 305] on input "range" at bounding box center [373, 307] width 228 height 8
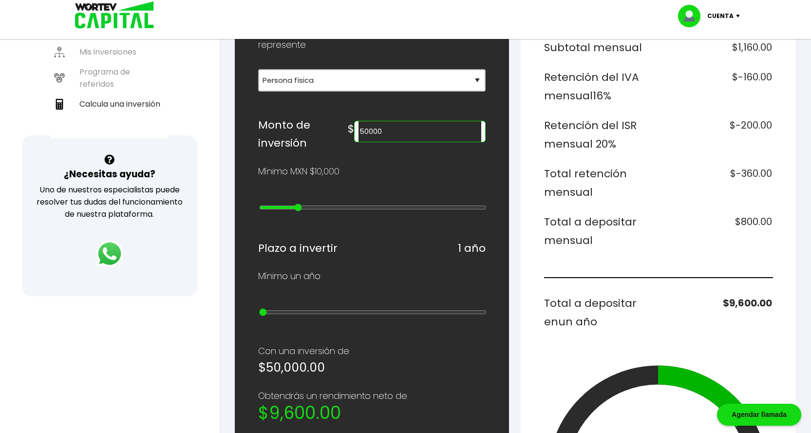
scroll to position [244, 0]
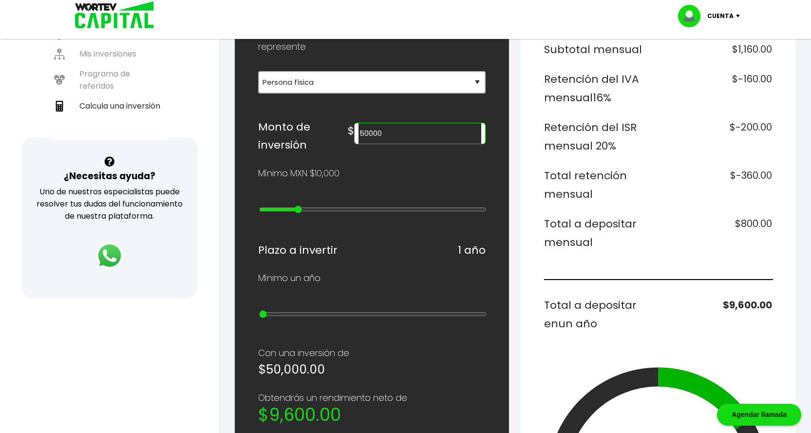
type input "40000"
type input "3"
type input "30000"
type input "2"
type input "20000"
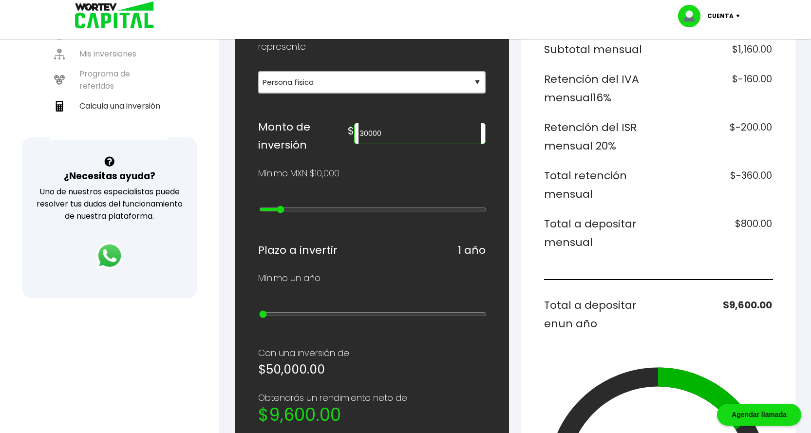
type input "1"
type input "10000"
drag, startPoint x: 296, startPoint y: 197, endPoint x: 245, endPoint y: 202, distance: 50.9
type input "0"
click at [259, 206] on input "range" at bounding box center [373, 210] width 228 height 8
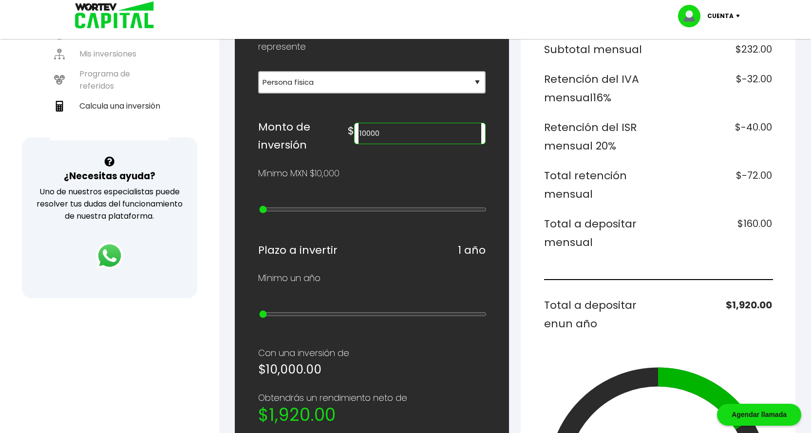
type input "20000"
drag, startPoint x: 265, startPoint y: 198, endPoint x: 270, endPoint y: 198, distance: 4.9
type input "1"
click at [270, 206] on input "range" at bounding box center [373, 210] width 228 height 8
type input "30000"
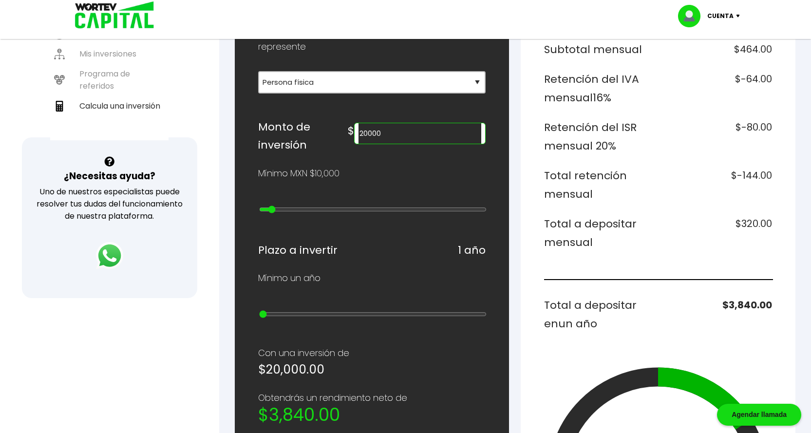
type input "2"
type input "40000"
type input "3"
type input "50000"
type input "4"
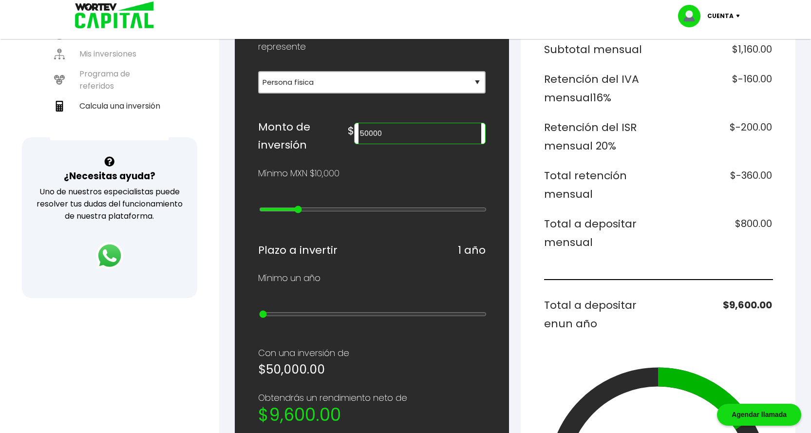
type input "60000"
type input "5"
type input "70000"
type input "6"
type input "80000"
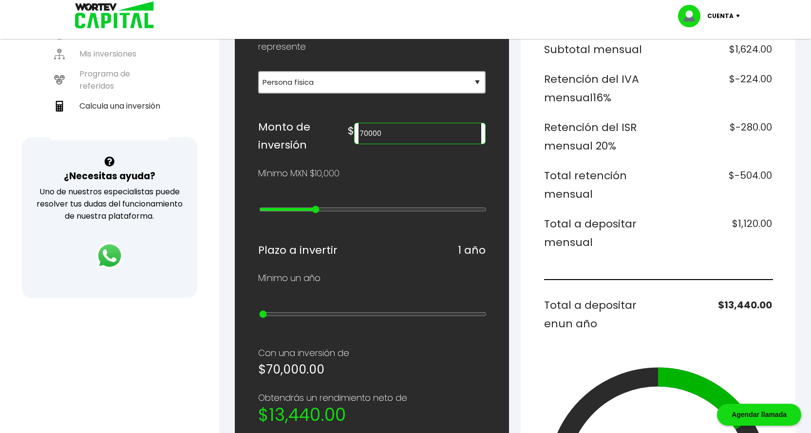
type input "7"
type input "90000"
type input "8"
type input "100000"
type input "9"
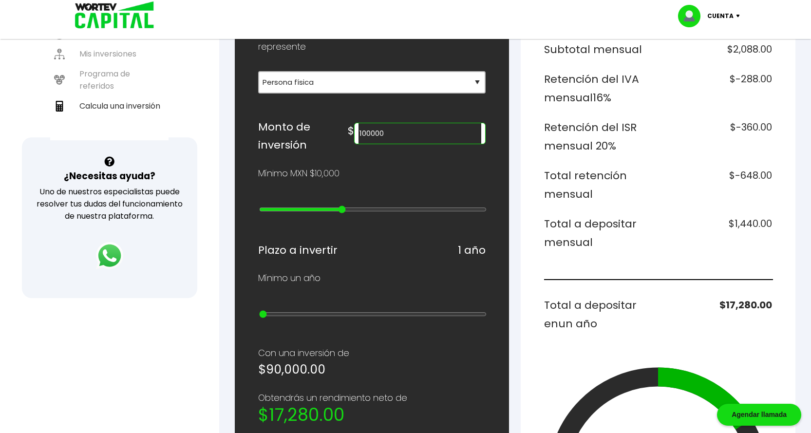
type input "200000"
type input "10"
type input "300000"
type input "11"
type input "400000"
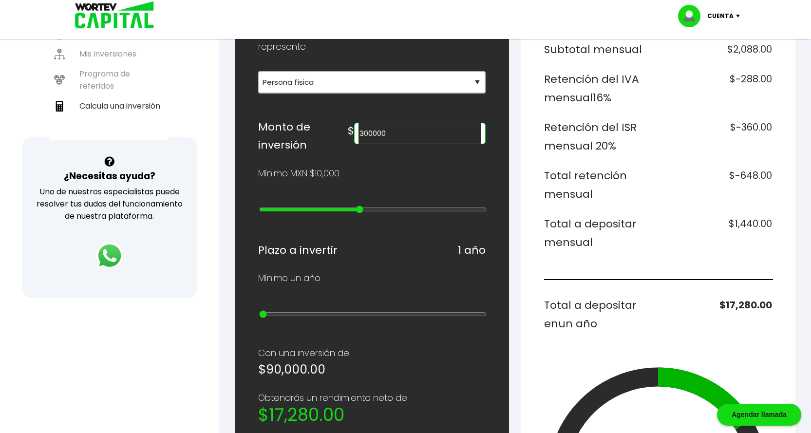
type input "12"
type input "500000"
type input "13"
type input "600000"
type input "14"
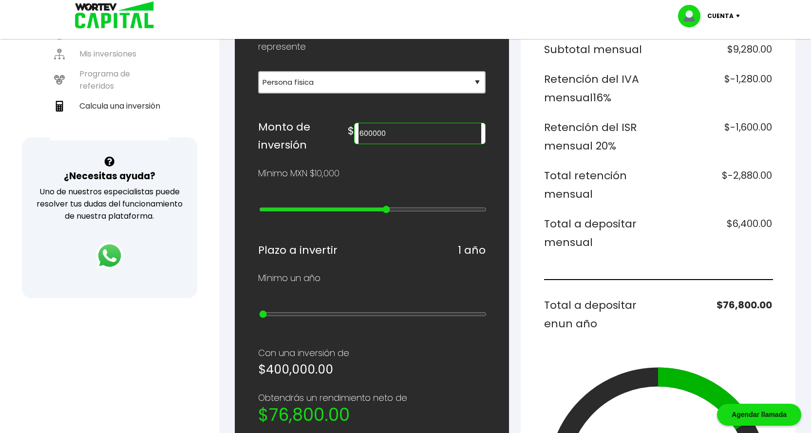
type input "700000"
type input "15"
type input "800000"
type input "16"
type input "900000"
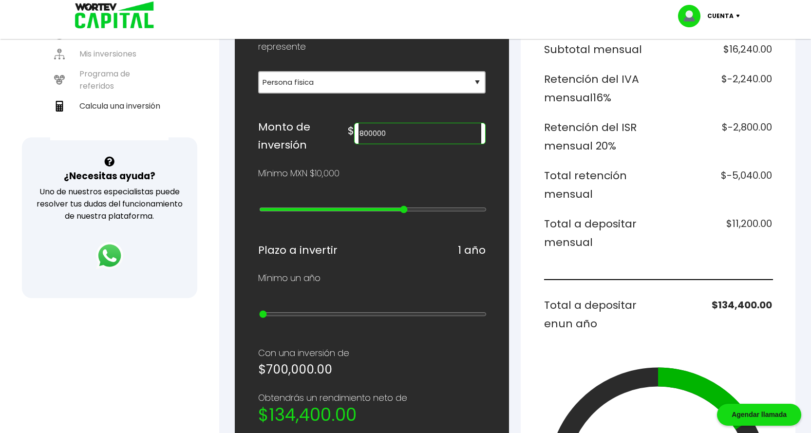
type input "17"
type input "1000000"
type input "18"
type input "2000000"
type input "19"
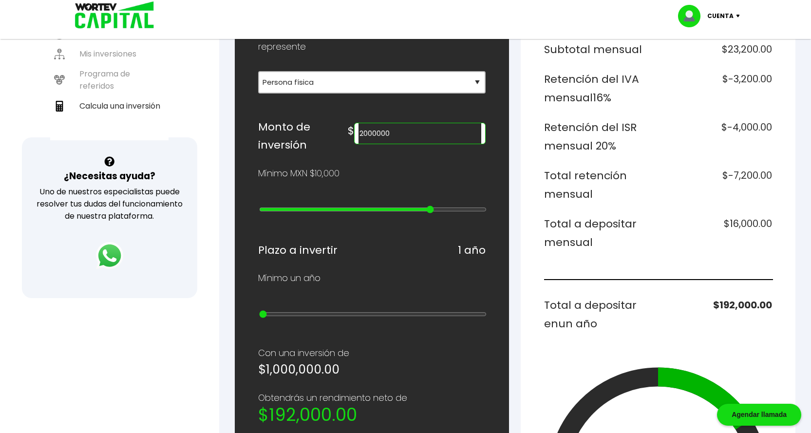
type input "3000000"
type input "20"
type input "4000000"
type input "21"
type input "5000000"
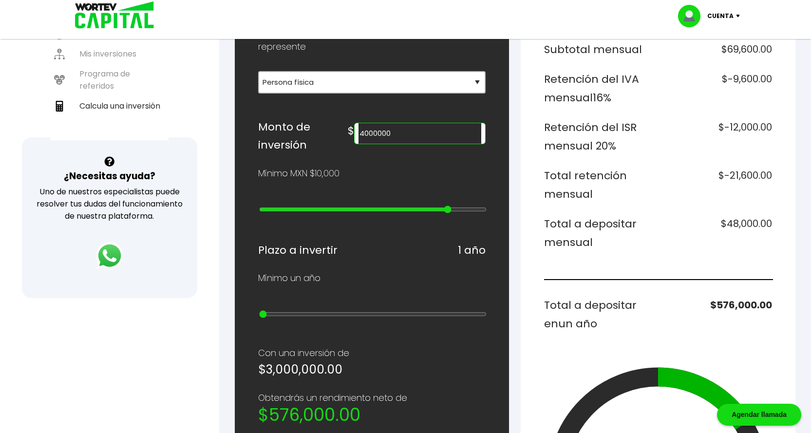
type input "22"
type input "10000000"
type input "23"
type input "15000000"
type input "24"
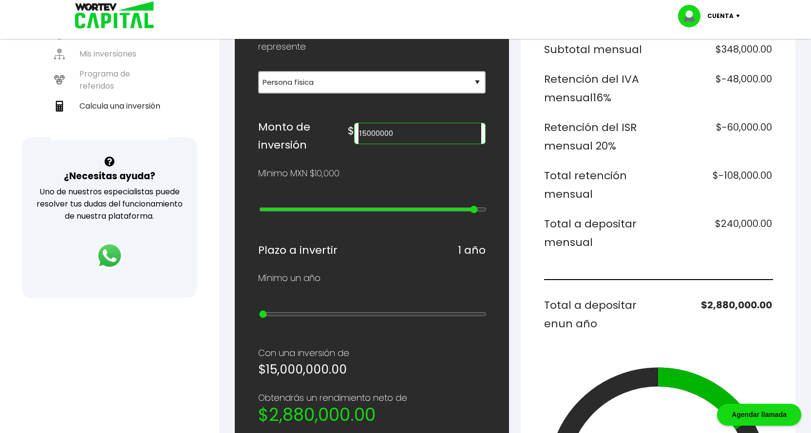
type input "20000000"
drag, startPoint x: 273, startPoint y: 199, endPoint x: 503, endPoint y: 198, distance: 229.4
type input "25"
click at [487, 206] on input "range" at bounding box center [373, 210] width 228 height 8
type input "15000000"
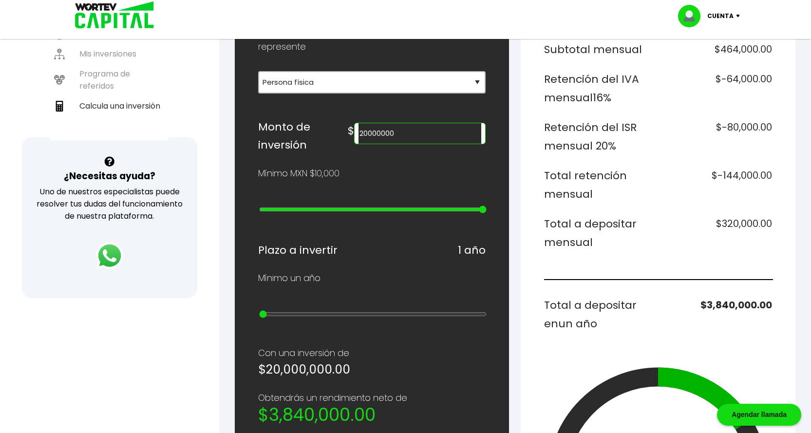
type input "24"
type input "10000000"
type input "23"
type input "5000000"
type input "22"
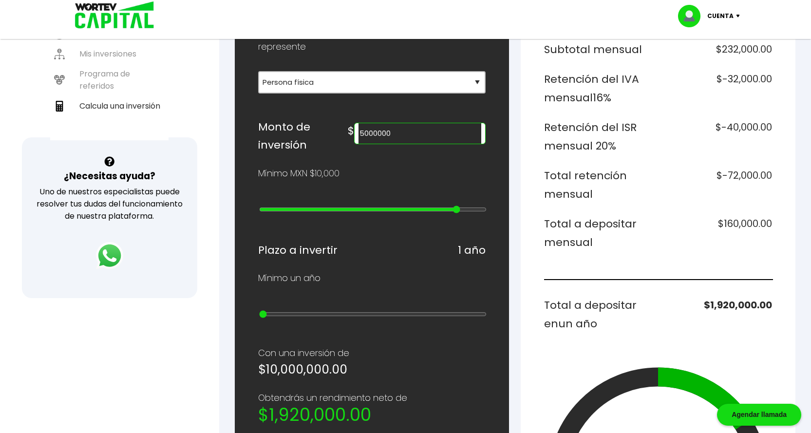
type input "4000000"
type input "21"
type input "3000000"
type input "20"
type input "2000000"
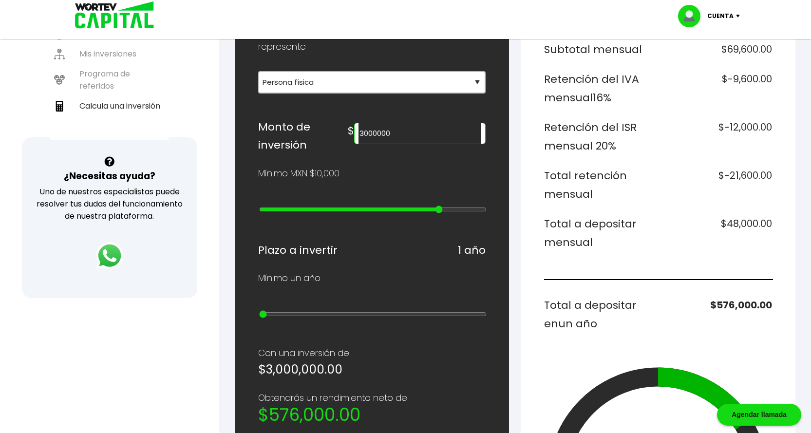
type input "19"
type input "1000000"
drag, startPoint x: 485, startPoint y: 200, endPoint x: 418, endPoint y: 202, distance: 66.7
type input "18"
click at [418, 206] on input "range" at bounding box center [373, 210] width 228 height 8
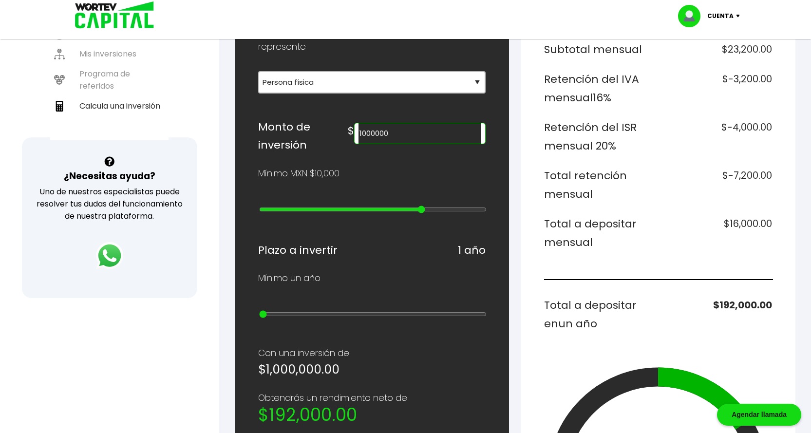
type input "900000"
type input "17"
type input "800000"
type input "16"
type input "700000"
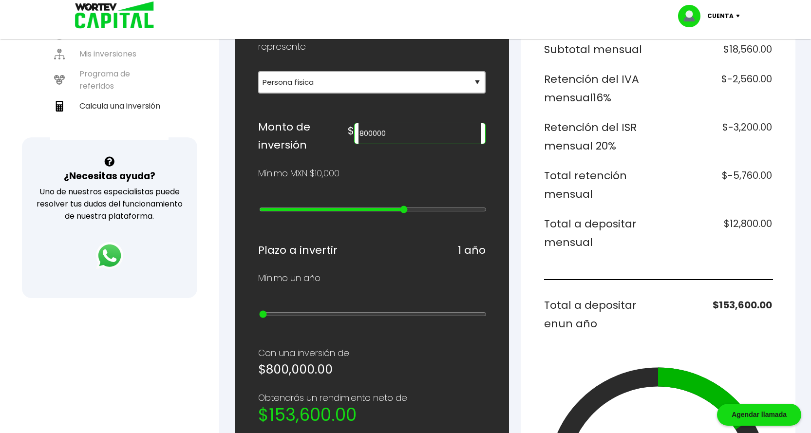
type input "15"
type input "600000"
type input "14"
type input "500000"
type input "13"
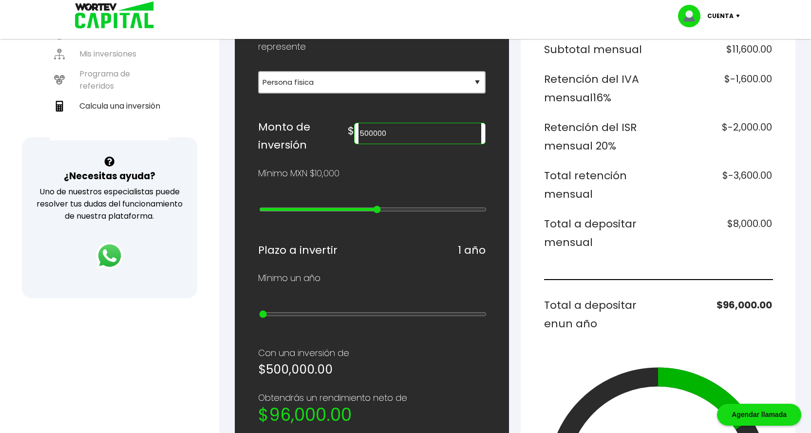
type input "400000"
type input "12"
type input "300000"
type input "11"
type input "200000"
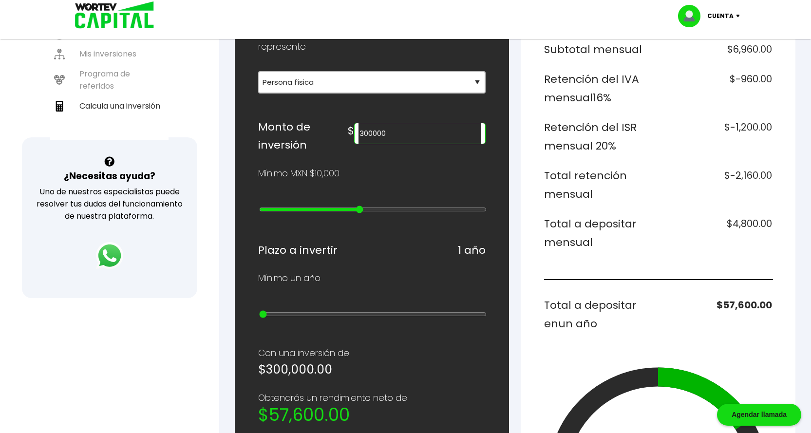
type input "10"
type input "100000"
type input "9"
type input "90000"
type input "8"
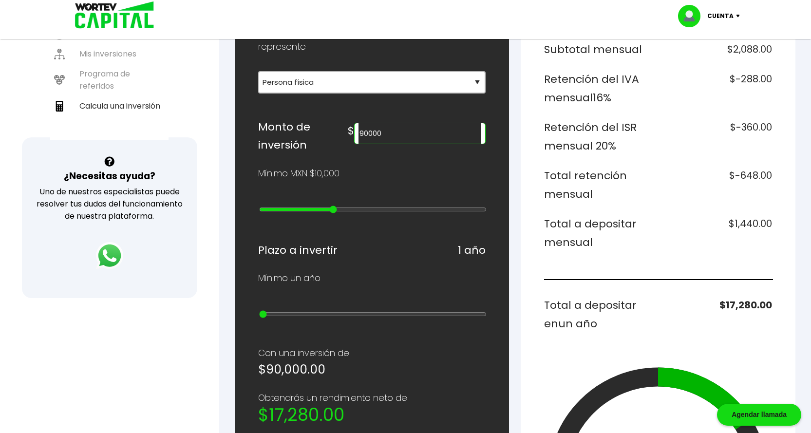
type input "100000"
drag, startPoint x: 422, startPoint y: 196, endPoint x: 341, endPoint y: 199, distance: 80.9
type input "9"
click at [341, 206] on input "range" at bounding box center [373, 210] width 228 height 8
type input "90000"
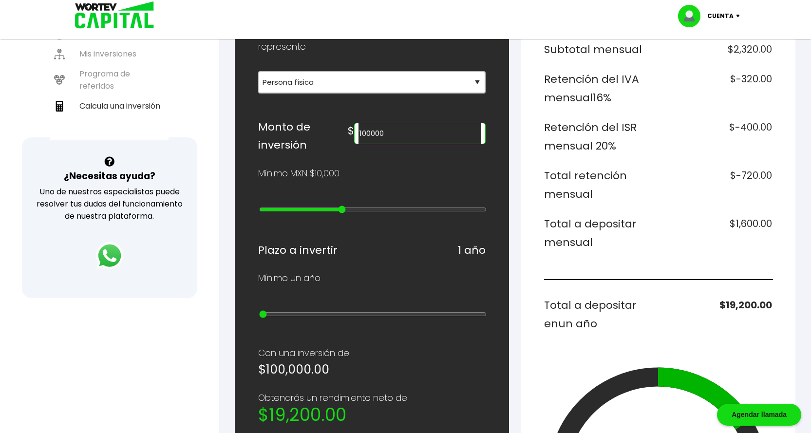
type input "8"
type input "80000"
type input "7"
type input "70000"
type input "6"
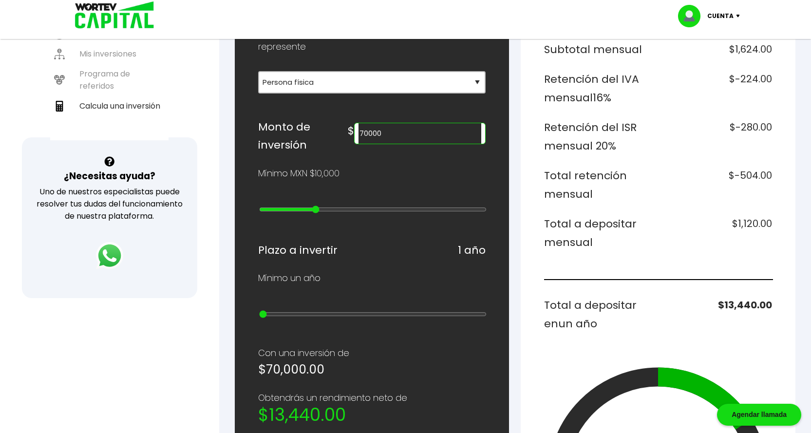
type input "60000"
type input "5"
type input "50000"
type input "4"
type input "40000"
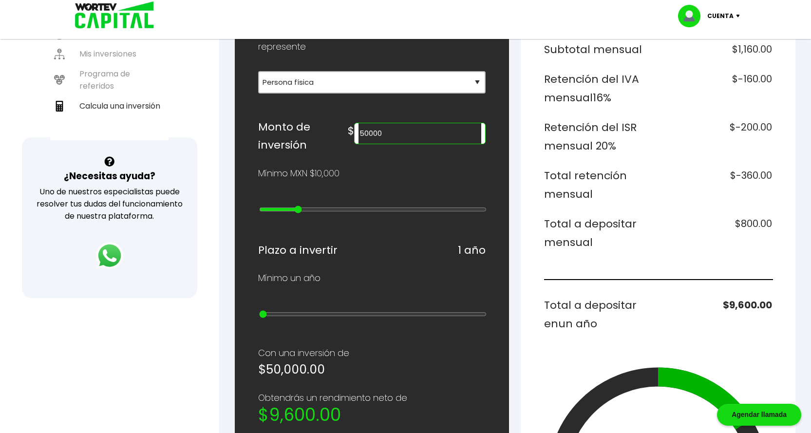
type input "3"
type input "30000"
type input "2"
type input "20000"
type input "1"
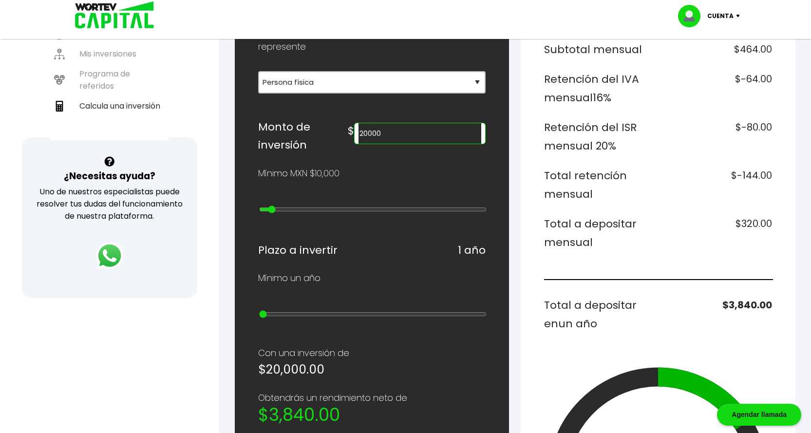
type input "30000"
type input "2"
type input "40000"
type input "3"
type input "30000"
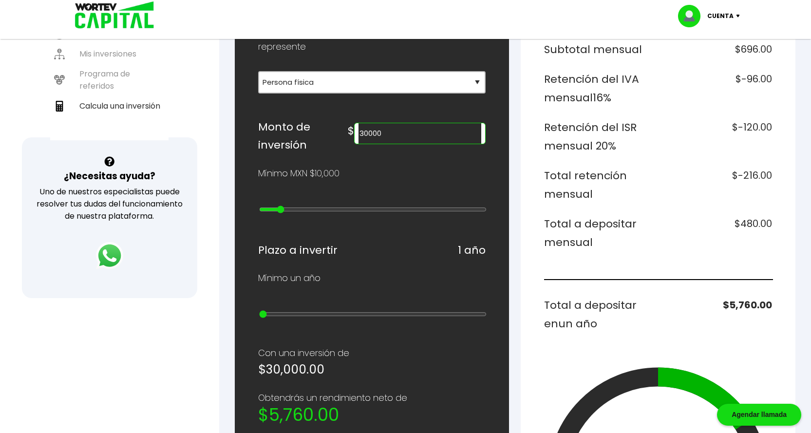
drag, startPoint x: 340, startPoint y: 198, endPoint x: 278, endPoint y: 204, distance: 63.1
type input "2"
click at [278, 206] on input "range" at bounding box center [373, 210] width 228 height 8
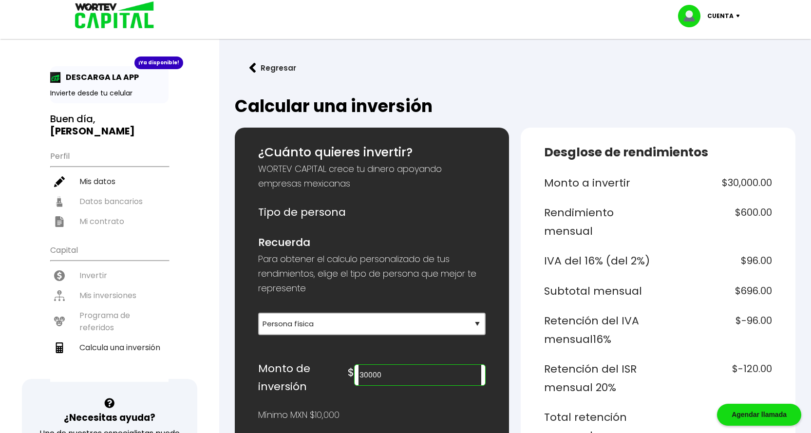
scroll to position [0, 0]
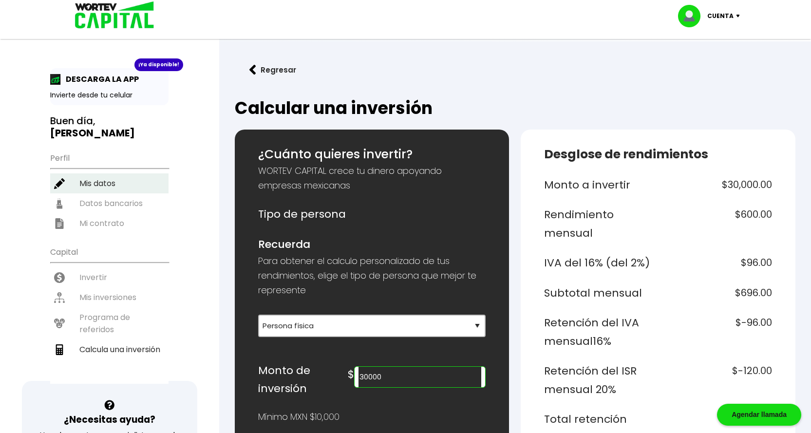
click at [101, 176] on li "Mis datos" at bounding box center [109, 183] width 118 height 20
select select "Hombre"
select select "Bachillerato"
select select "DF"
select select "Banamex"
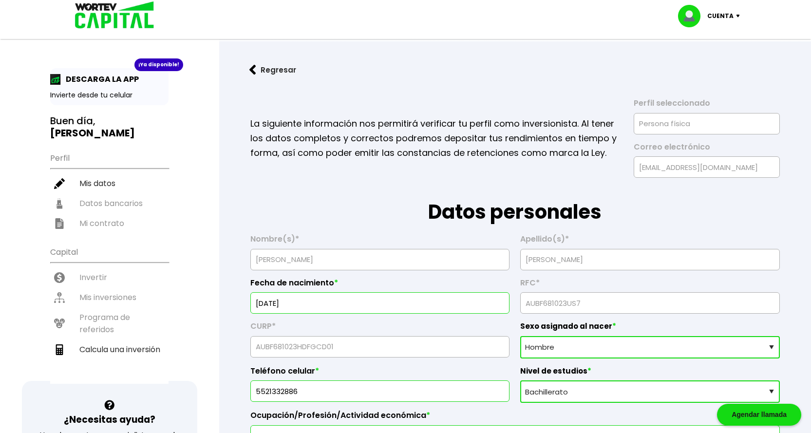
click at [103, 15] on img at bounding box center [111, 16] width 93 height 32
click at [88, 268] on ul "Capital Invertir Mis inversiones Programa de referidos Calcula una inversión" at bounding box center [109, 312] width 118 height 143
click at [731, 19] on p "Cuenta" at bounding box center [720, 16] width 26 height 15
click at [249, 69] on img at bounding box center [252, 70] width 7 height 10
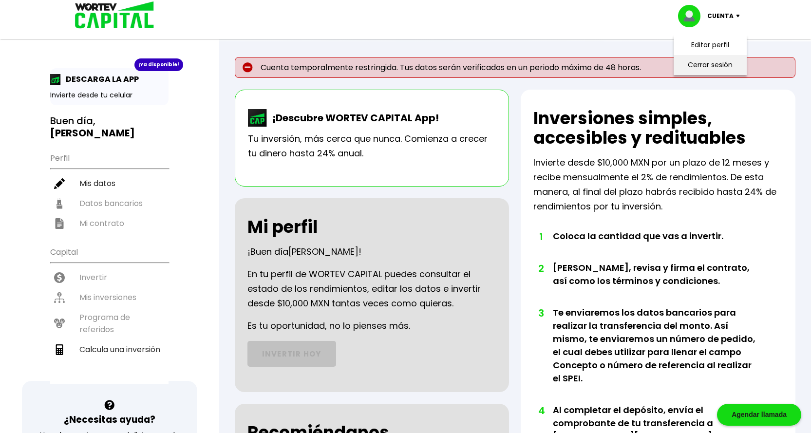
click at [724, 59] on li "Cerrar sesión" at bounding box center [710, 65] width 78 height 20
